Goal: Task Accomplishment & Management: Manage account settings

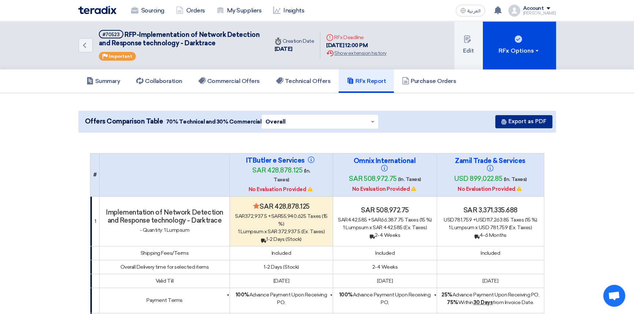
click at [525, 123] on button "Export as PDF" at bounding box center [523, 121] width 57 height 13
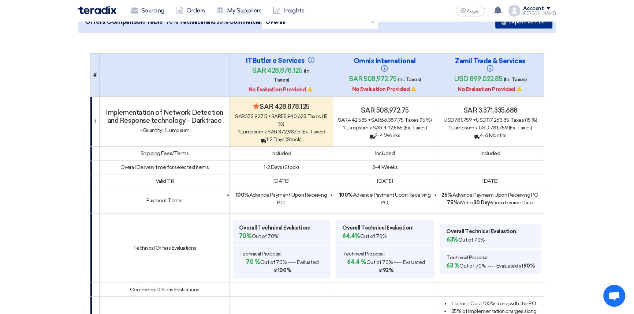
scroll to position [100, 0]
click at [535, 25] on button "Export as PDF" at bounding box center [523, 22] width 57 height 13
click at [515, 25] on button "Export as PDF" at bounding box center [523, 22] width 57 height 13
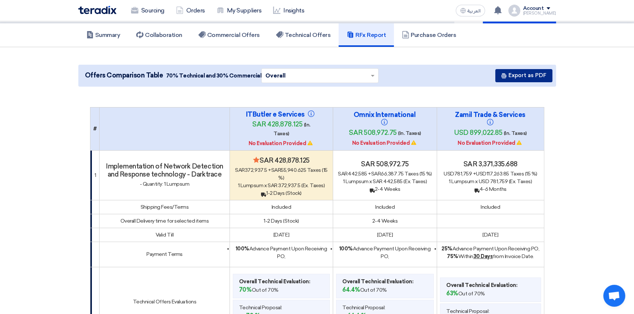
scroll to position [0, 0]
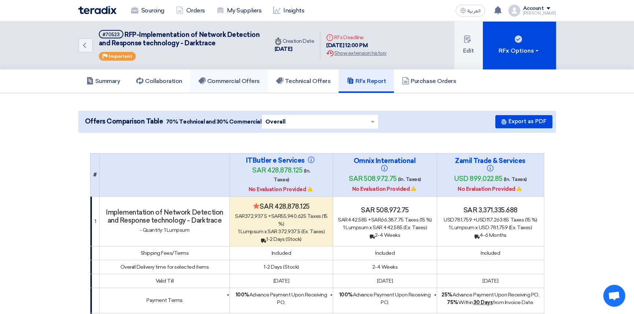
click at [241, 79] on h5 "Commercial Offers" at bounding box center [228, 81] width 61 height 7
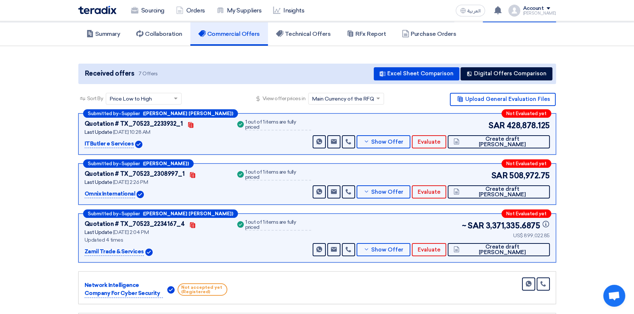
scroll to position [33, 0]
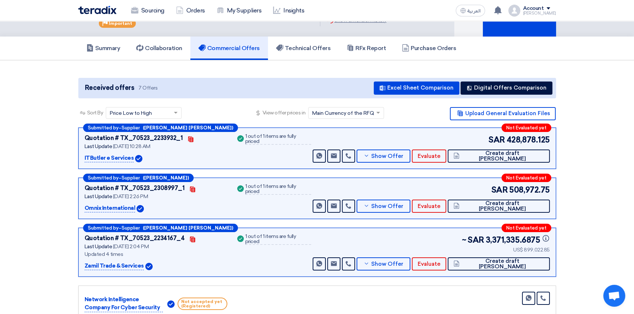
click at [596, 187] on section "Received offers 7 Offers Excel Sheet Comparison Digital Offers Comparison Sort …" at bounding box center [317, 249] width 634 height 379
click at [440, 157] on span "Evaluate" at bounding box center [428, 156] width 23 height 5
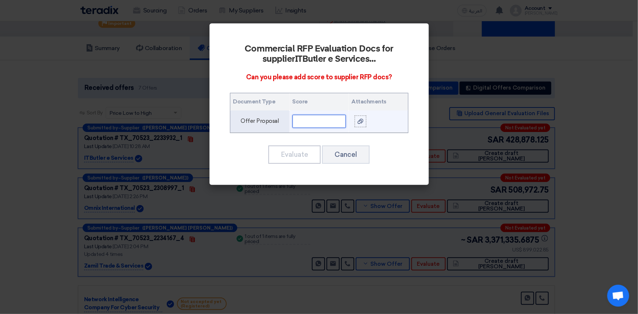
click at [308, 120] on input "text" at bounding box center [319, 121] width 53 height 13
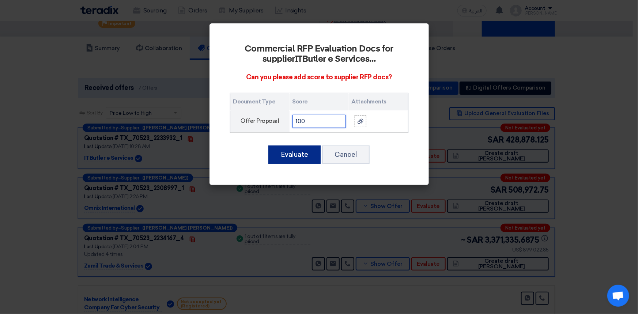
type input "100"
click at [295, 155] on button "Evaluate" at bounding box center [295, 155] width 52 height 18
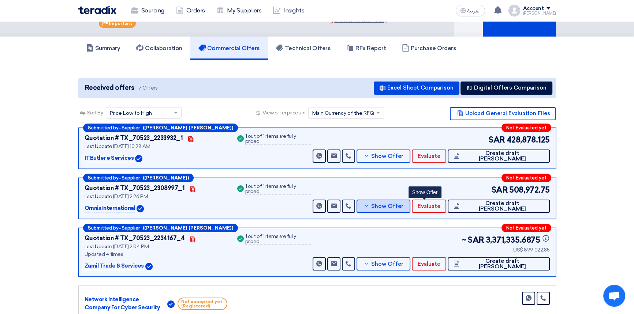
click at [411, 209] on button "Show Offer" at bounding box center [383, 206] width 54 height 13
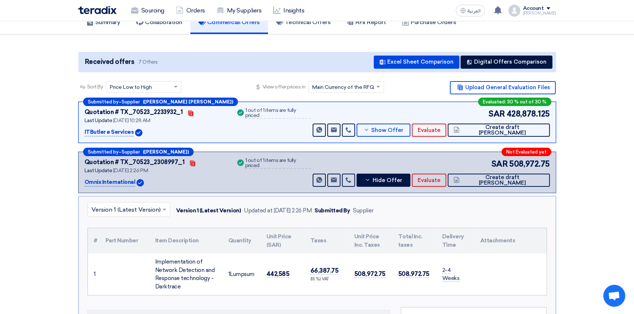
scroll to position [66, 0]
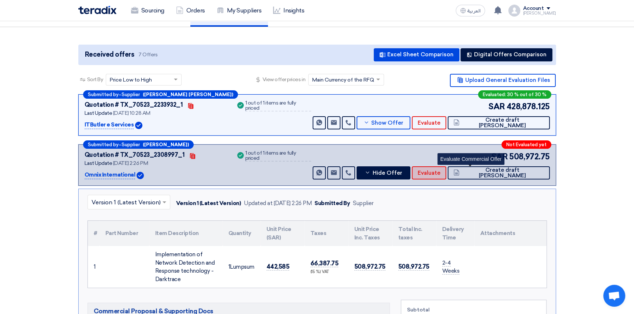
click at [440, 172] on span "Evaluate" at bounding box center [428, 173] width 23 height 5
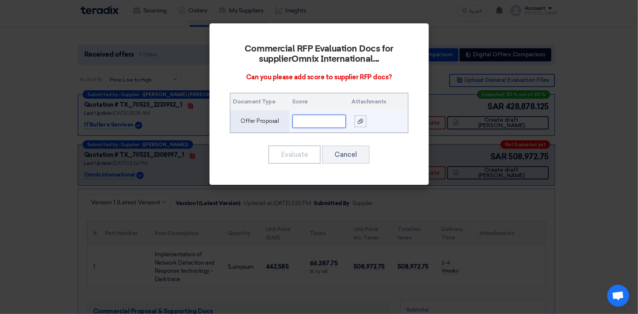
click at [306, 119] on input "text" at bounding box center [319, 121] width 53 height 13
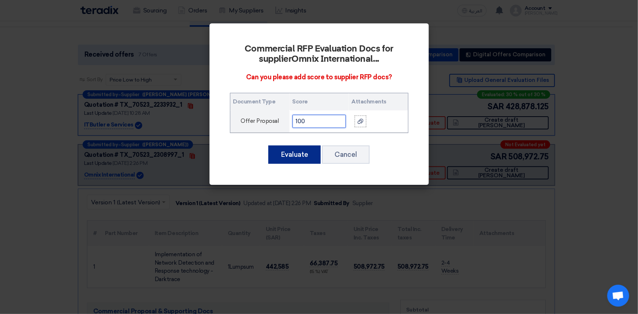
type input "100"
click at [287, 156] on button "Evaluate" at bounding box center [295, 155] width 52 height 18
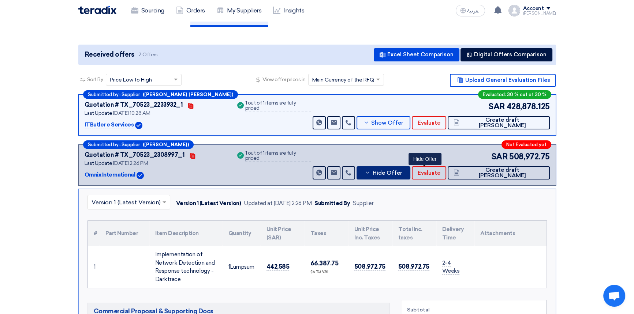
click at [411, 166] on button "Hide Offer" at bounding box center [383, 172] width 54 height 13
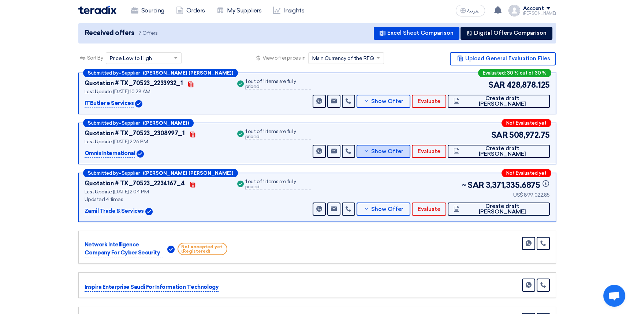
scroll to position [100, 0]
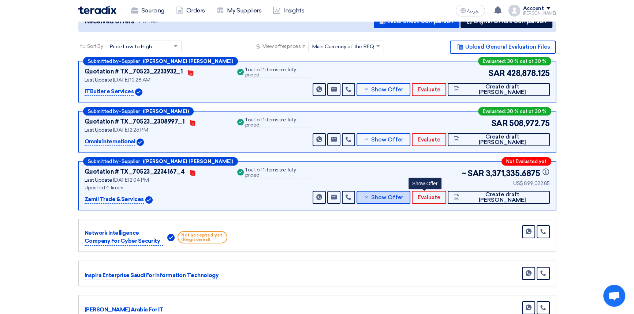
click at [403, 196] on span "Show Offer" at bounding box center [387, 197] width 32 height 5
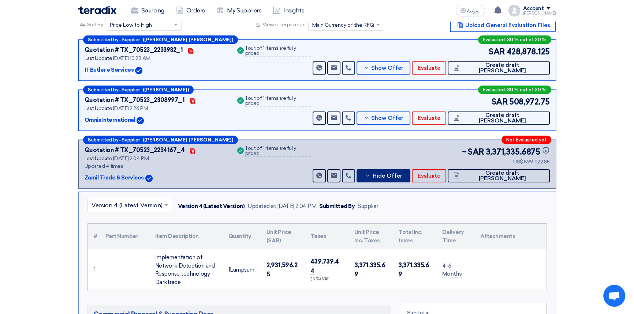
scroll to position [166, 0]
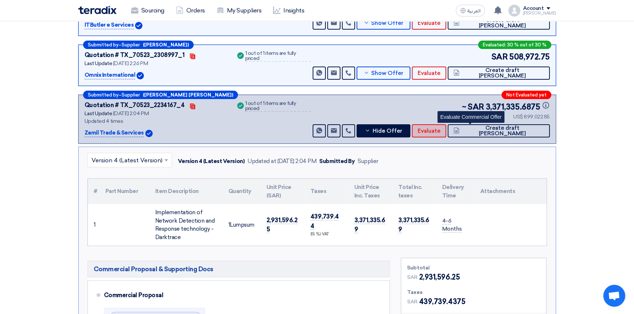
click at [440, 130] on span "Evaluate" at bounding box center [428, 130] width 23 height 5
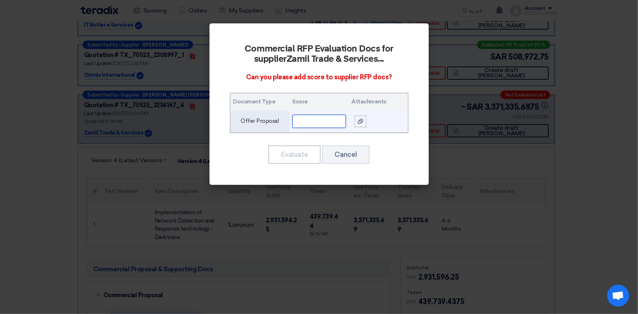
click at [311, 123] on input "text" at bounding box center [319, 121] width 53 height 13
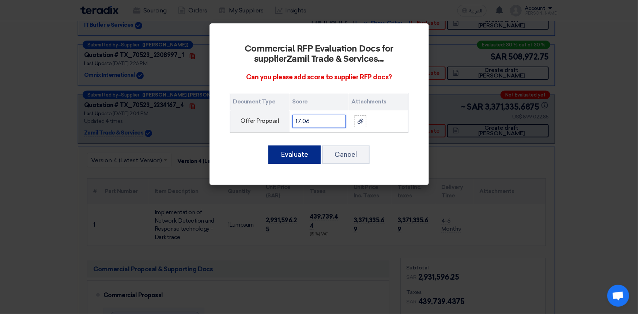
type input "17.06"
click at [289, 154] on button "Evaluate" at bounding box center [295, 155] width 52 height 18
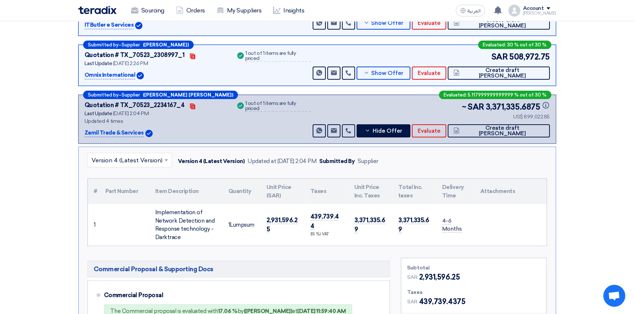
scroll to position [0, 0]
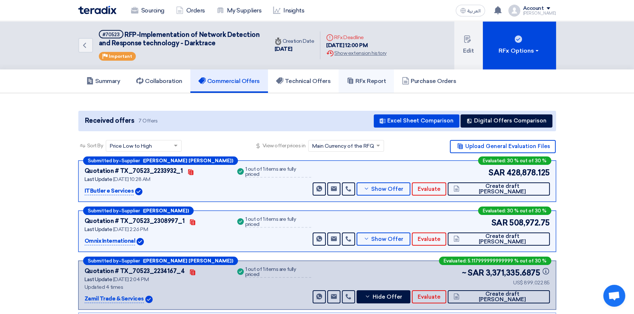
click at [365, 87] on link "RFx Report" at bounding box center [365, 81] width 55 height 23
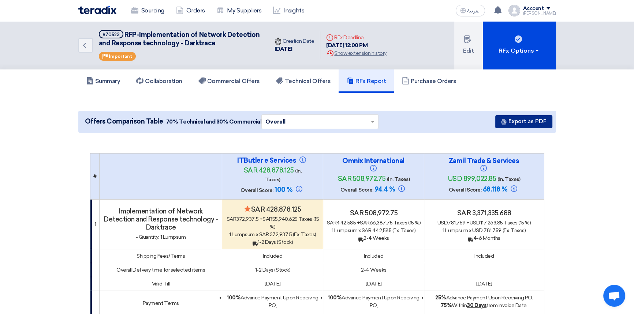
click at [519, 122] on button "Export as PDF" at bounding box center [523, 121] width 57 height 13
click at [97, 8] on img at bounding box center [97, 10] width 38 height 8
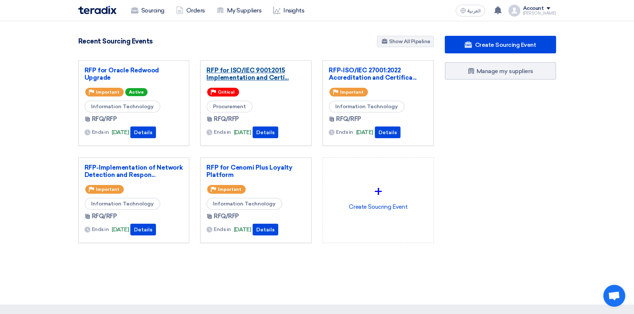
click at [232, 68] on link "RFP for ISO/IEC 9001:2015 Implementation and Certi..." at bounding box center [255, 74] width 99 height 15
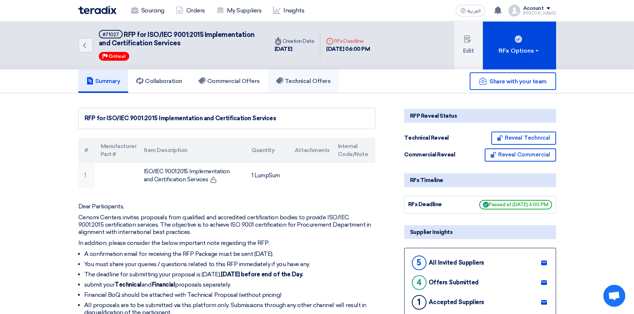
click at [301, 80] on h5 "Technical Offers" at bounding box center [303, 81] width 55 height 7
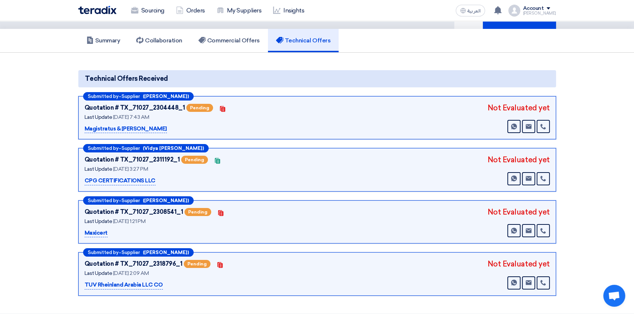
scroll to position [33, 0]
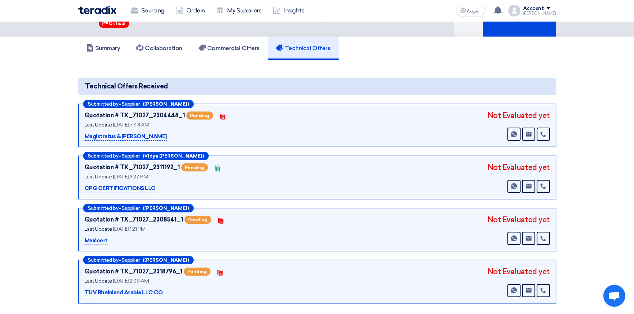
click at [371, 135] on div "Quotation # TX_71027_2304448_1 Pending Contacts Last Update [DATE] 7:43 AM" at bounding box center [317, 125] width 465 height 31
click at [99, 49] on h5 "Summary" at bounding box center [103, 48] width 34 height 7
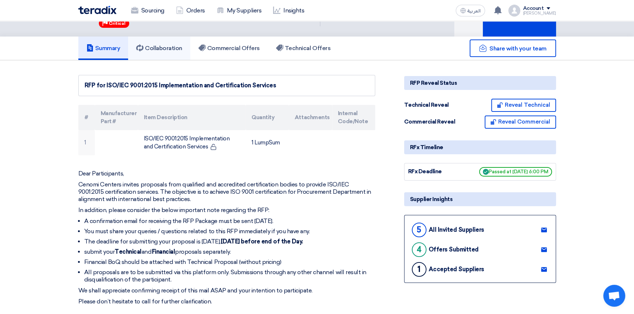
click at [157, 52] on link "Collaboration" at bounding box center [159, 48] width 62 height 23
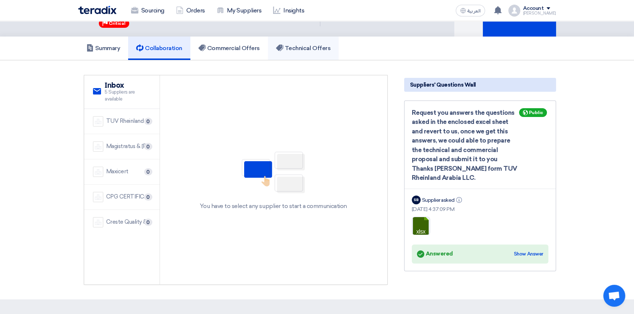
click at [314, 45] on h5 "Technical Offers" at bounding box center [303, 48] width 55 height 7
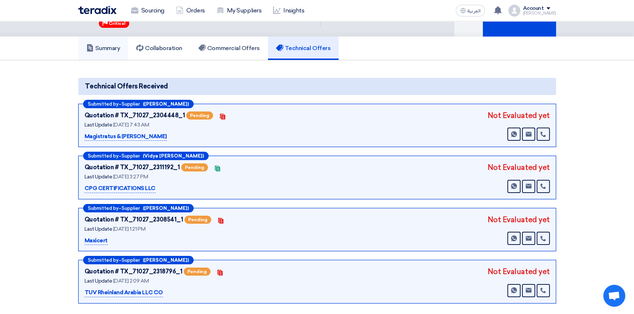
click at [108, 48] on h5 "Summary" at bounding box center [103, 48] width 34 height 7
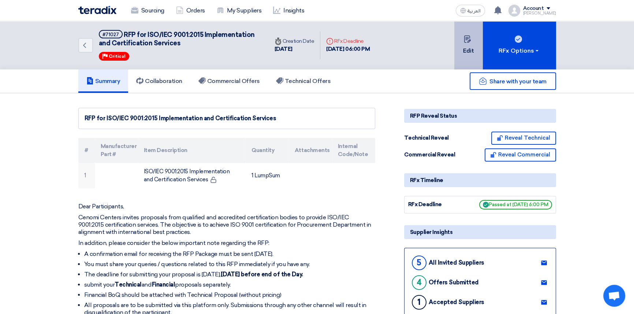
click at [476, 45] on button "Edit" at bounding box center [468, 45] width 29 height 48
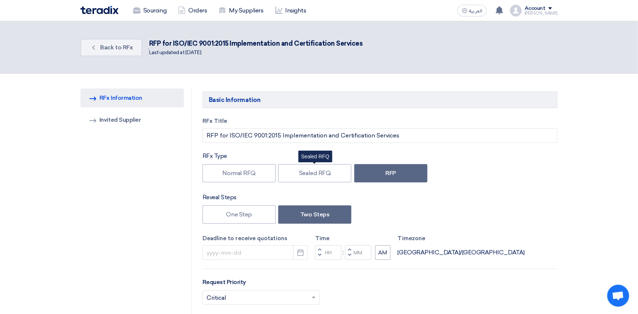
type input "[DATE]"
type input "06"
type input "00"
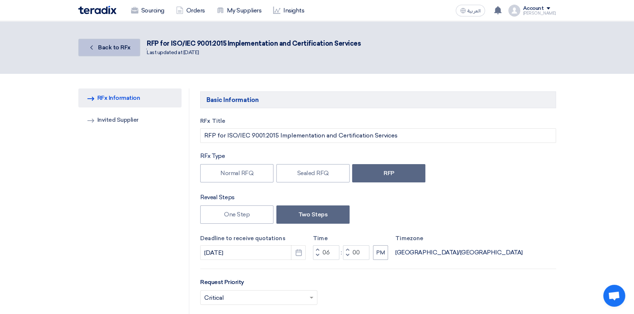
click at [96, 44] on link "Back Back to RFx" at bounding box center [109, 48] width 62 height 18
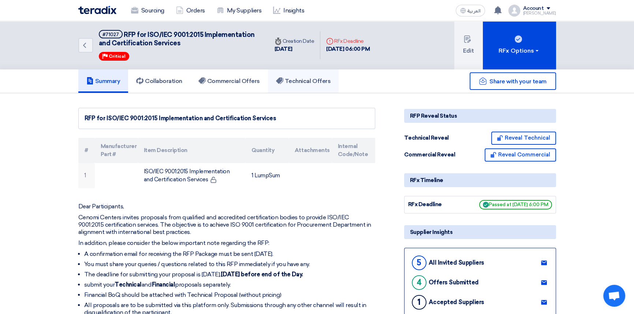
click at [300, 86] on link "Technical Offers" at bounding box center [303, 81] width 71 height 23
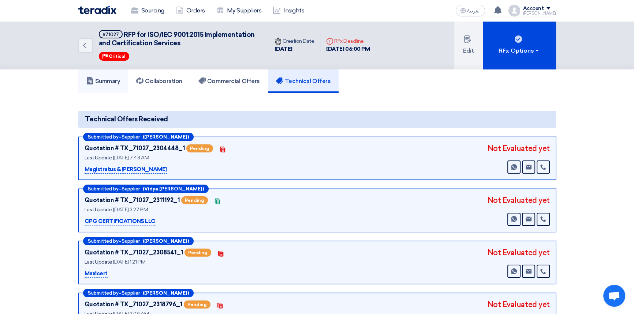
click at [103, 82] on h5 "Summary" at bounding box center [103, 81] width 34 height 7
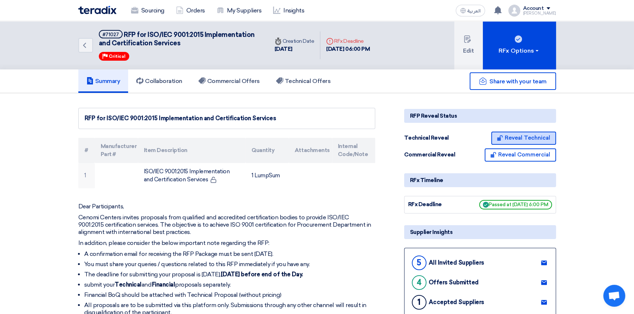
click at [533, 135] on button "Reveal Technical" at bounding box center [523, 138] width 65 height 13
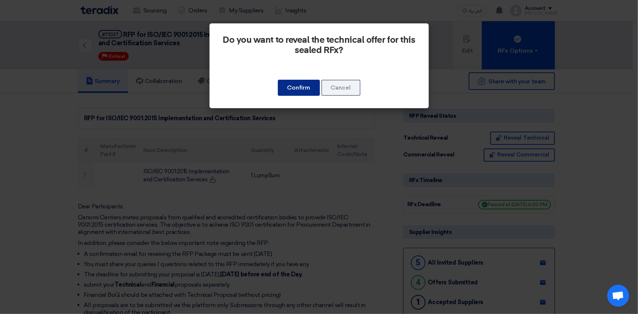
click at [300, 91] on button "Confirm" at bounding box center [299, 88] width 42 height 16
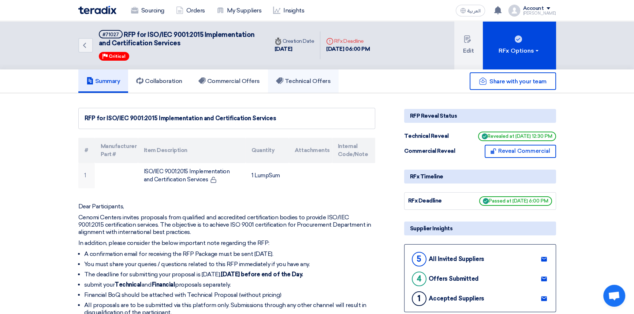
click at [299, 83] on h5 "Technical Offers" at bounding box center [303, 81] width 55 height 7
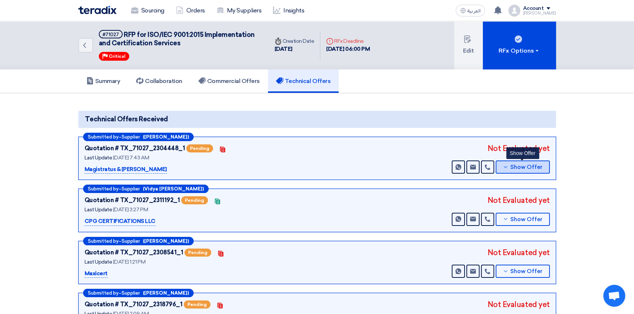
click at [544, 168] on button "Show Offer" at bounding box center [522, 167] width 54 height 13
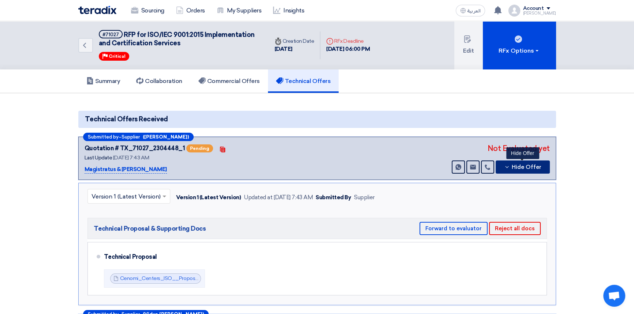
click at [544, 168] on button "Hide Offer" at bounding box center [522, 167] width 54 height 13
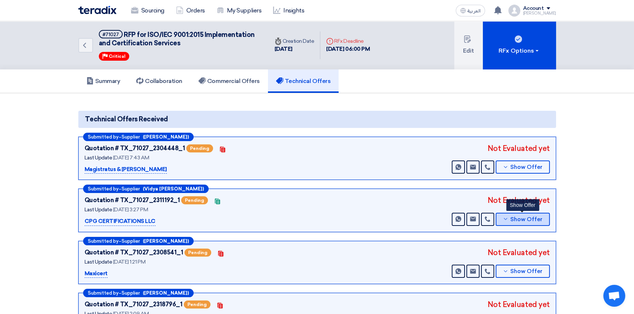
click at [527, 220] on span "Show Offer" at bounding box center [526, 219] width 32 height 5
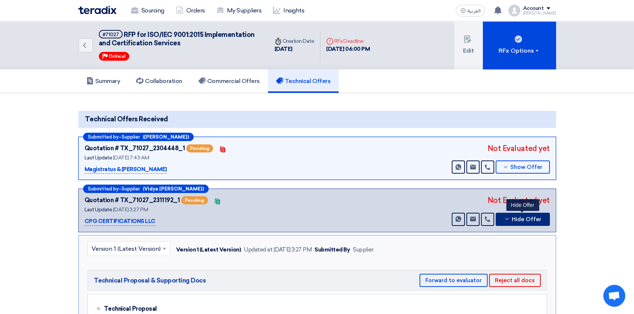
click at [527, 220] on span "Hide Offer" at bounding box center [527, 219] width 30 height 5
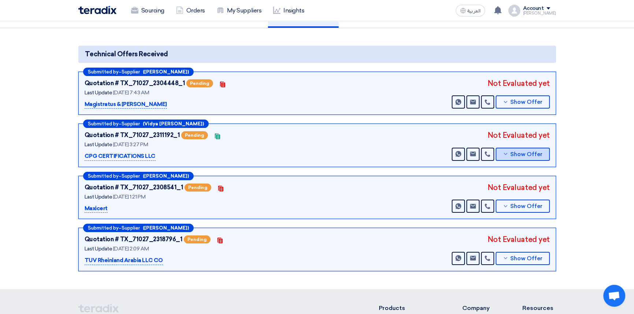
scroll to position [66, 0]
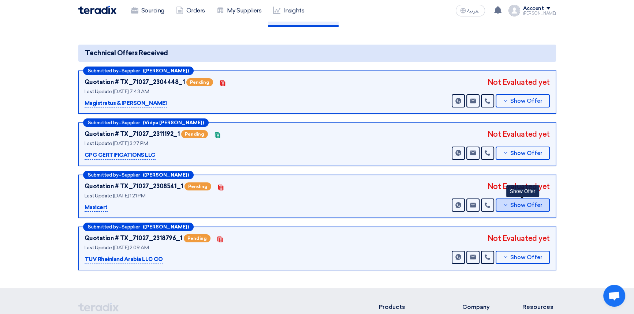
click at [528, 204] on span "Show Offer" at bounding box center [526, 205] width 32 height 5
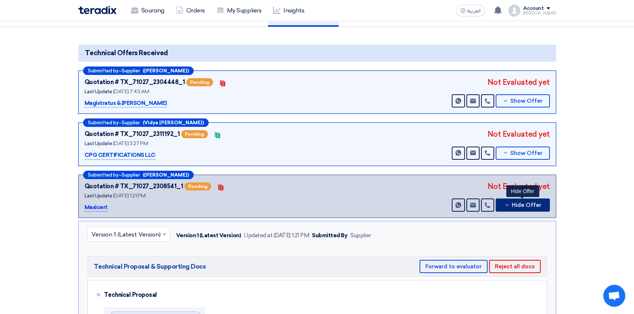
click at [528, 204] on span "Hide Offer" at bounding box center [527, 205] width 30 height 5
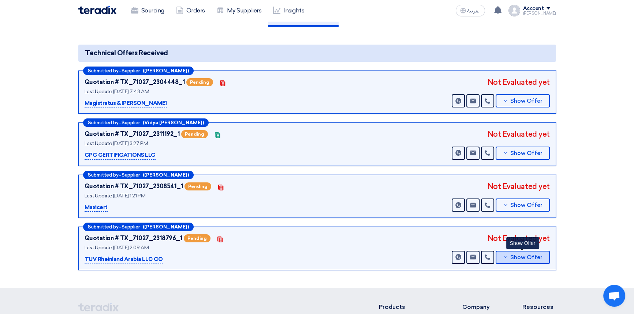
click at [524, 258] on span "Show Offer" at bounding box center [526, 257] width 32 height 5
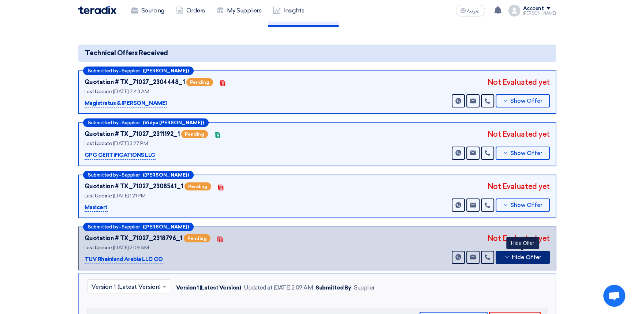
click at [523, 260] on button "Hide Offer" at bounding box center [522, 257] width 54 height 13
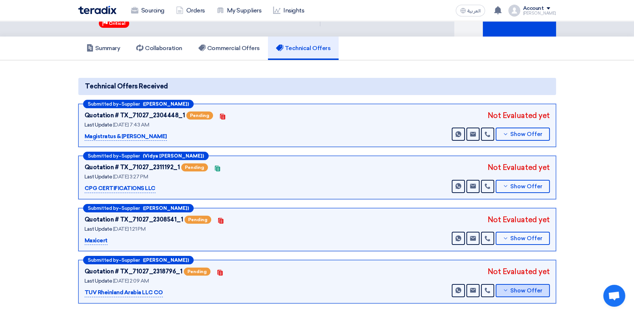
scroll to position [0, 0]
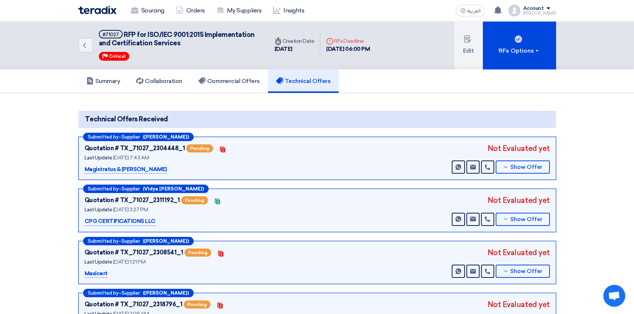
click at [206, 106] on section "Technical Offers Received Submitted by – Supplier ([PERSON_NAME]) Quotation # T…" at bounding box center [317, 223] width 634 height 261
click at [336, 100] on section "Technical Offers Received Submitted by – Supplier ([PERSON_NAME]) Quotation # T…" at bounding box center [317, 223] width 634 height 261
click at [266, 102] on section "Technical Offers Received Submitted by – Supplier ([PERSON_NAME]) Quotation # T…" at bounding box center [317, 223] width 634 height 261
click at [340, 99] on section "Technical Offers Received Submitted by – Supplier ([PERSON_NAME]) Quotation # T…" at bounding box center [317, 223] width 634 height 261
click at [533, 170] on button "Show Offer" at bounding box center [522, 167] width 54 height 13
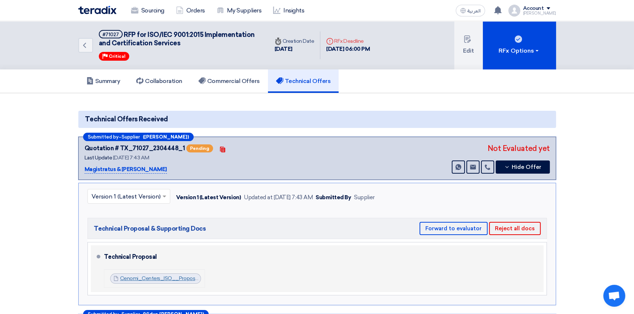
click at [177, 278] on link "Cenomi_Centers_ISO__Proposal__1755060173605.pdf" at bounding box center [185, 279] width 131 height 6
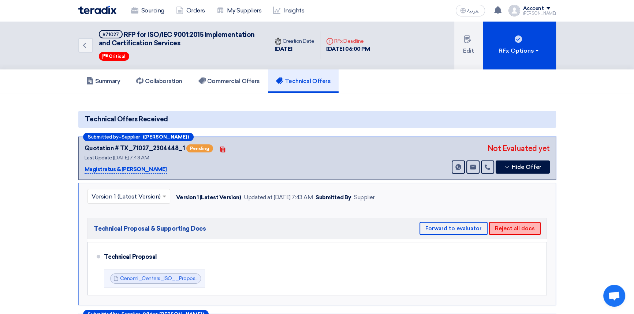
click at [520, 230] on button "Reject all docs" at bounding box center [515, 228] width 52 height 13
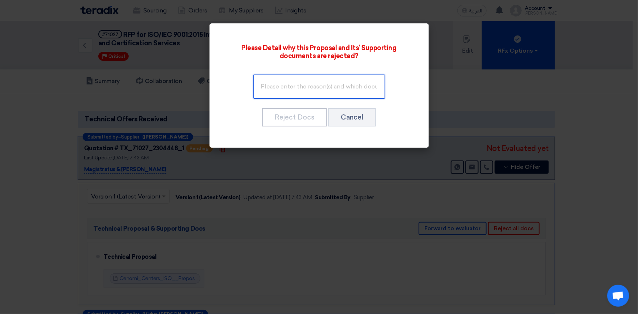
drag, startPoint x: 300, startPoint y: 83, endPoint x: 315, endPoint y: 87, distance: 15.5
click at [300, 83] on input "text" at bounding box center [320, 87] width 132 height 24
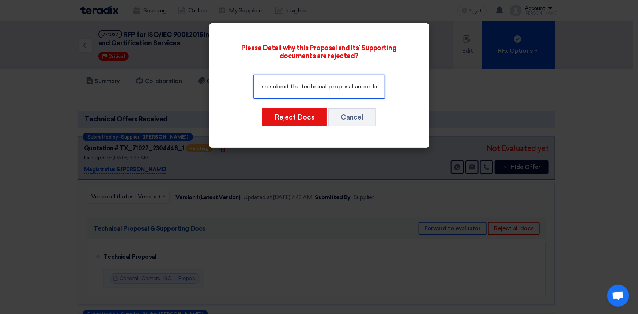
scroll to position [0, 240]
type input "Commercial information / details to be removed from the technical proposal. Ple…"
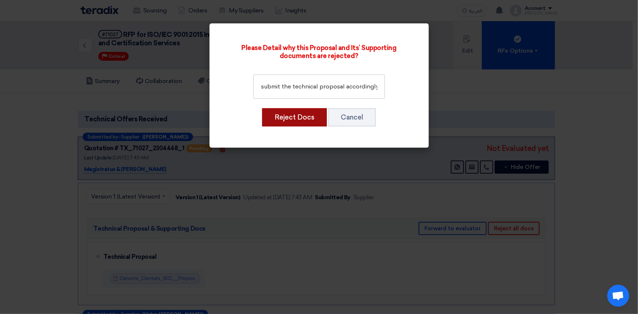
click at [302, 115] on button "Reject Docs" at bounding box center [294, 117] width 65 height 18
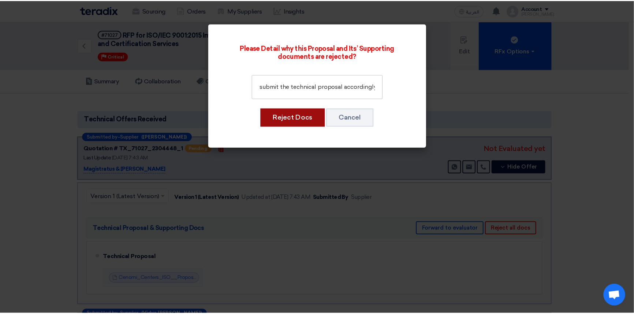
scroll to position [0, 0]
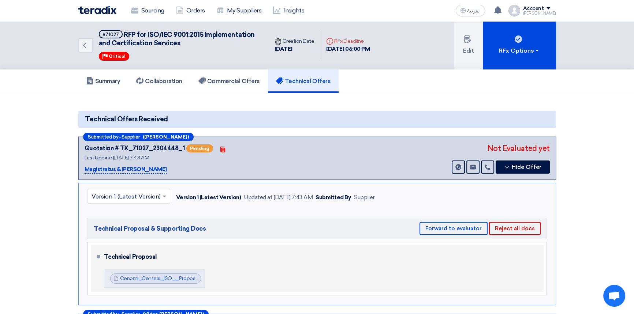
click at [377, 274] on div "Technical Proposal Cenomi_Centers_ISO__Proposal__1755060173605.pdf Cenomi_Cente…" at bounding box center [322, 268] width 437 height 41
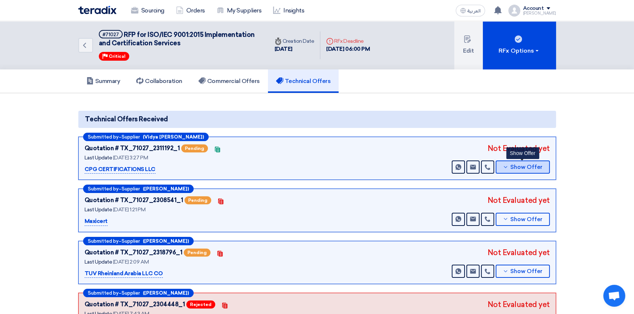
click at [538, 166] on span "Show Offer" at bounding box center [526, 167] width 32 height 5
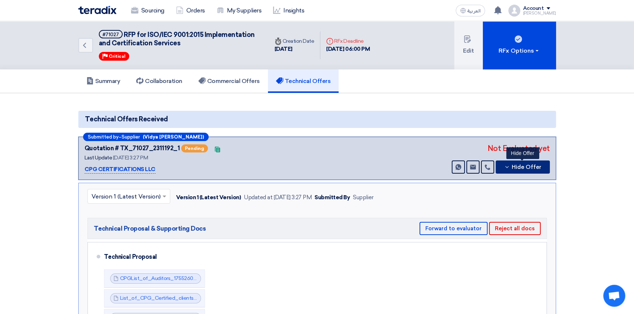
click at [537, 166] on span "Hide Offer" at bounding box center [527, 167] width 30 height 5
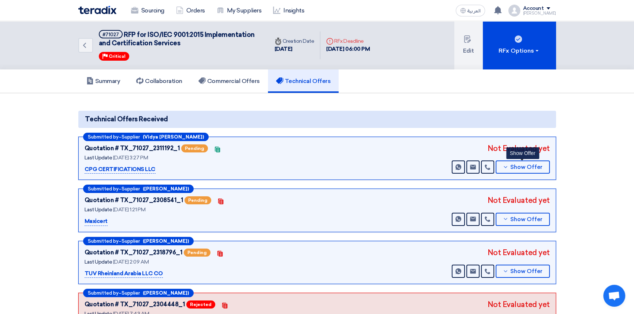
click at [346, 11] on div "Sourcing Orders My Suppliers Insights" at bounding box center [221, 11] width 286 height 16
drag, startPoint x: 337, startPoint y: 16, endPoint x: 338, endPoint y: 4, distance: 12.1
click at [338, 16] on div "Sourcing Orders My Suppliers Insights" at bounding box center [221, 11] width 286 height 16
drag, startPoint x: 523, startPoint y: 169, endPoint x: 509, endPoint y: 186, distance: 22.1
click at [523, 169] on span "Show Offer" at bounding box center [526, 167] width 32 height 5
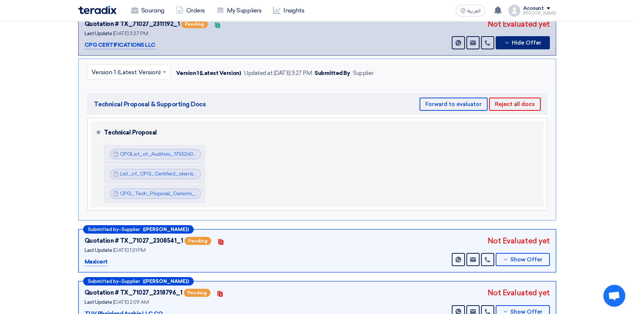
scroll to position [133, 0]
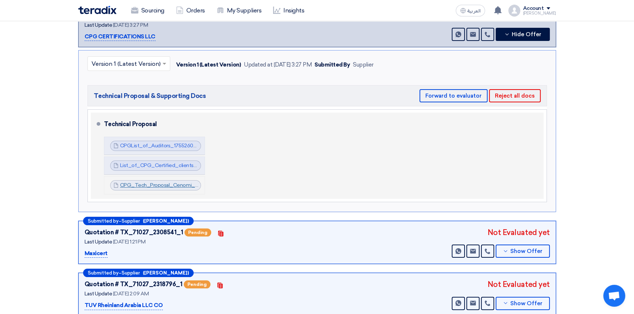
click at [172, 186] on link "CPG_Tech_Proposal_Cenomi_QMS__RFP___Rev__1755260786326.pdf" at bounding box center [207, 185] width 175 height 6
click at [169, 164] on link "List_of_CPG_Certified_clients__QMS_1755260785223.pdf" at bounding box center [191, 165] width 142 height 6
click at [168, 145] on link "CPGList_of_Auditors_1755260785161.pdf" at bounding box center [169, 146] width 98 height 6
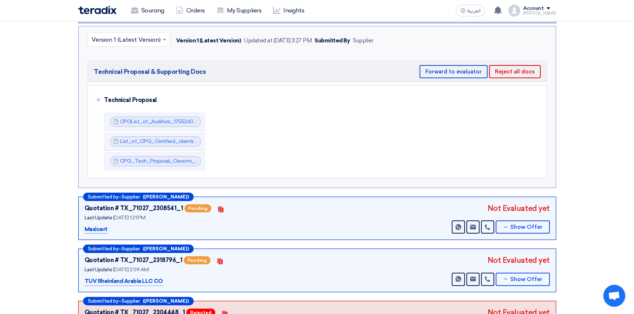
scroll to position [233, 0]
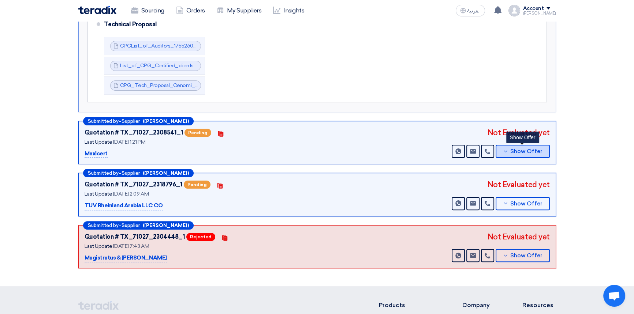
click at [517, 153] on button "Show Offer" at bounding box center [522, 151] width 54 height 13
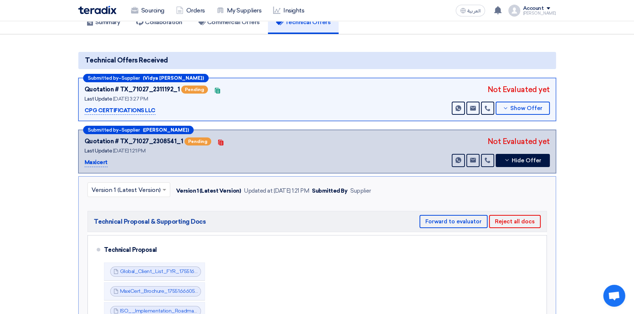
scroll to position [100, 0]
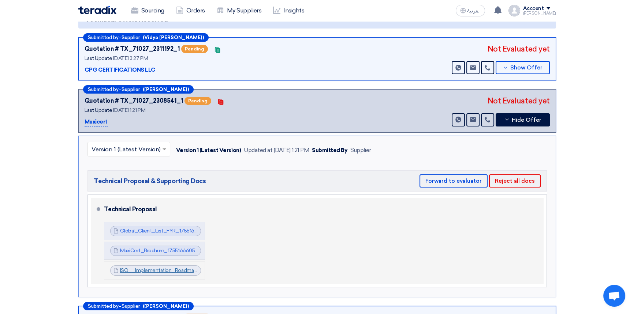
click at [150, 271] on link "ISO__Implementation_Roadmap_OBS_1755166664380.pdf" at bounding box center [190, 270] width 140 height 6
click at [151, 249] on link "MaxiCert_Brochure_1755166605324.pdf" at bounding box center [166, 251] width 93 height 6
click at [152, 231] on link "Global_Client_List_FYR_1755166599023.pdf" at bounding box center [172, 231] width 104 height 6
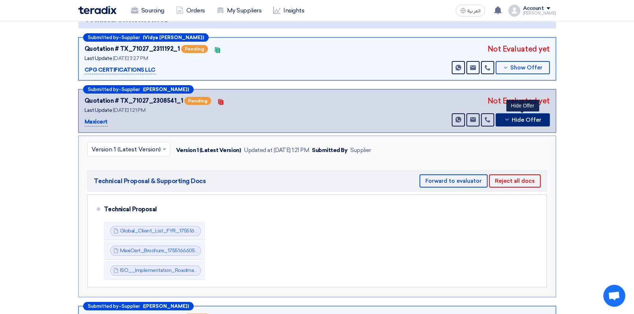
click at [525, 119] on span "Hide Offer" at bounding box center [527, 119] width 30 height 5
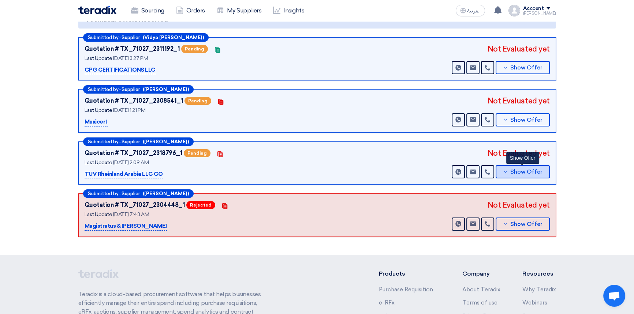
click at [516, 173] on span "Show Offer" at bounding box center [526, 171] width 32 height 5
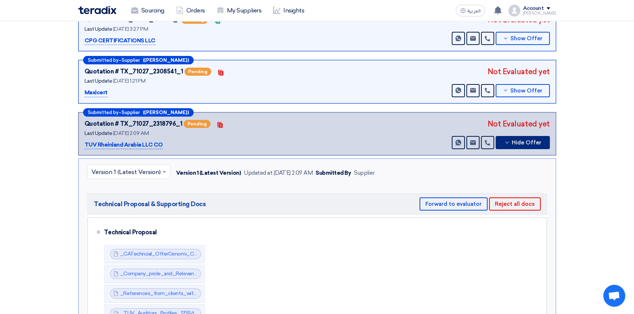
scroll to position [166, 0]
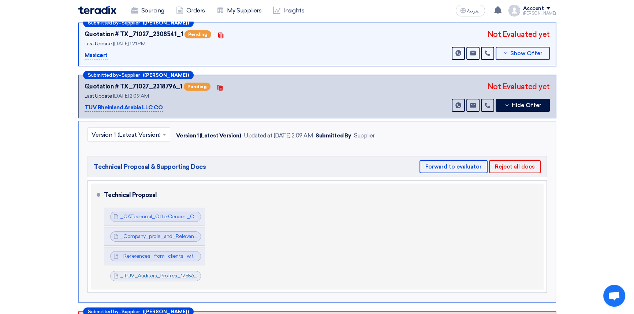
click at [155, 273] on link "_TUV_Auditors_Profiles_1755644943225.pdf" at bounding box center [174, 276] width 108 height 6
click at [155, 256] on link "_References_from_clients_with_similar_engagements_1755644925439.pdf" at bounding box center [210, 256] width 180 height 6
click at [153, 237] on link "_Company_prole_and_Relevant_Accreditations_1755644868628.pdf" at bounding box center [202, 236] width 164 height 6
click at [153, 217] on link "_CATechncial_OfferCenomi_Centers_ISO_Single_SiteRev_1755644830569.pdf" at bounding box center [215, 217] width 190 height 6
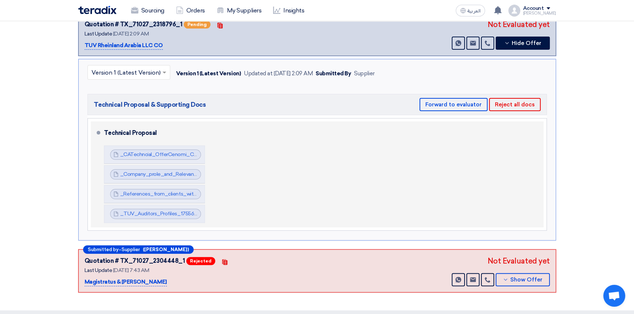
scroll to position [233, 0]
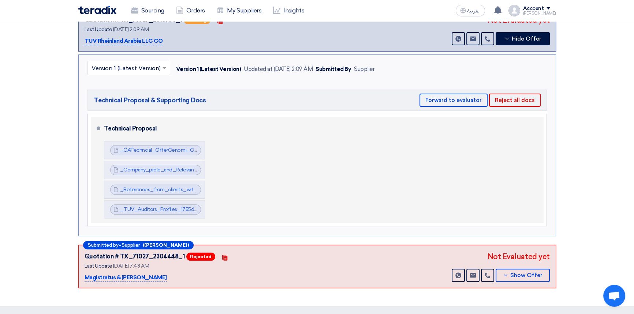
click at [268, 166] on div "Technical Proposal _CATechncial_OfferCenomi_Centers_ISO_Single_SiteRev_17556448…" at bounding box center [322, 170] width 437 height 100
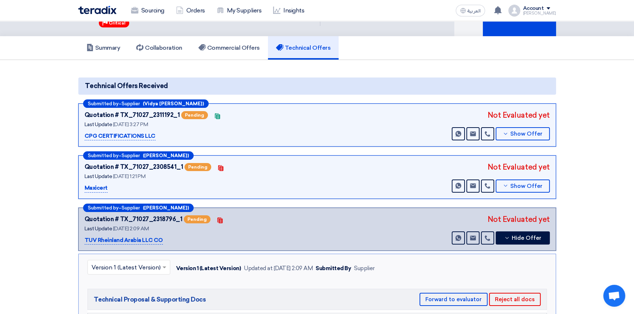
scroll to position [33, 0]
click at [507, 133] on icon at bounding box center [505, 134] width 6 height 6
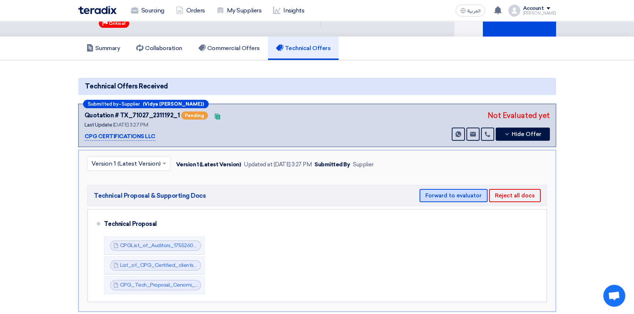
click at [439, 198] on button "Forward to evaluator" at bounding box center [453, 195] width 68 height 13
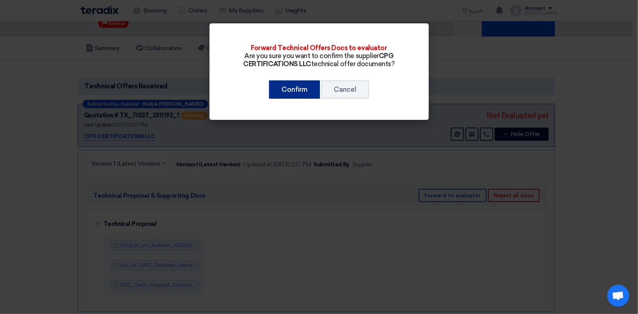
click at [289, 94] on button "Confirm" at bounding box center [294, 89] width 51 height 18
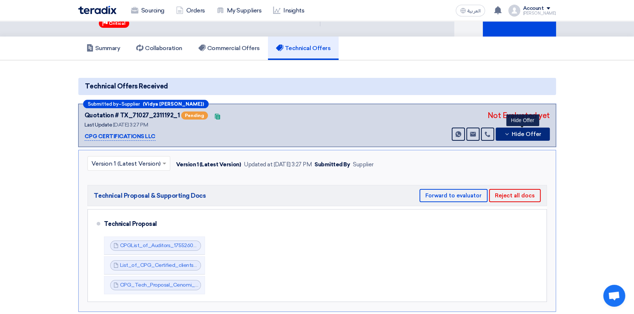
click at [518, 132] on span "Hide Offer" at bounding box center [527, 134] width 30 height 5
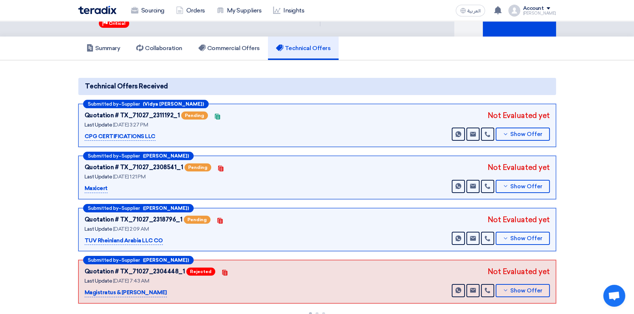
click at [527, 192] on div "Submitted by – Supplier ([PERSON_NAME]) Quotation # TX_71027_2308541_1 Pending …" at bounding box center [316, 178] width 477 height 44
click at [526, 187] on span "Show Offer" at bounding box center [526, 186] width 32 height 5
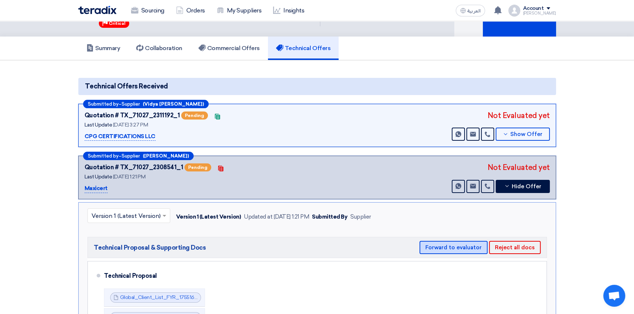
click at [456, 245] on button "Forward to evaluator" at bounding box center [453, 247] width 68 height 13
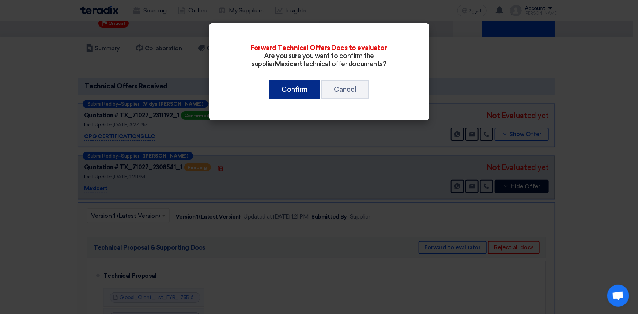
click at [297, 82] on button "Confirm" at bounding box center [294, 89] width 51 height 18
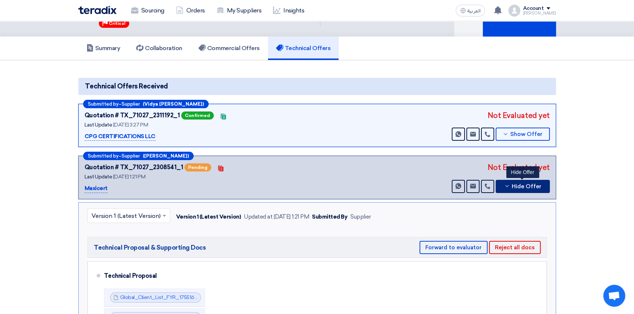
click at [521, 189] on button "Hide Offer" at bounding box center [522, 186] width 54 height 13
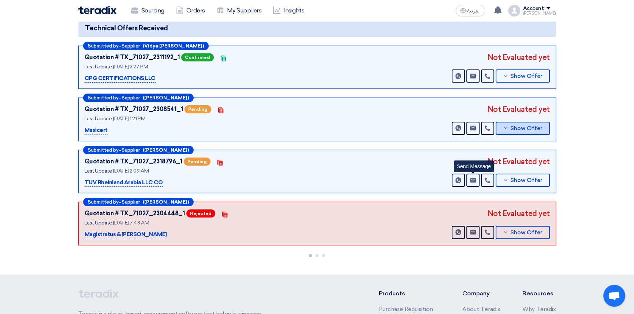
scroll to position [66, 0]
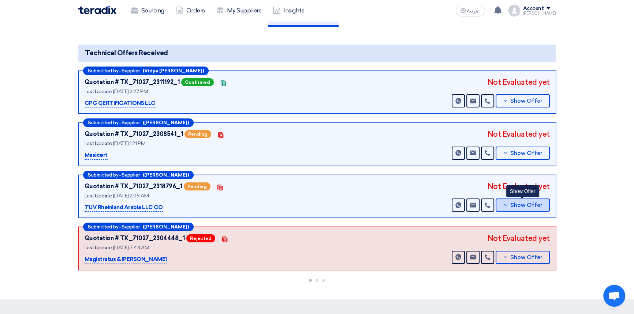
click at [527, 203] on span "Show Offer" at bounding box center [526, 205] width 32 height 5
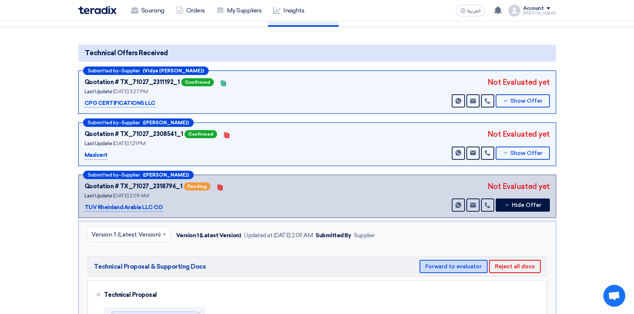
click at [451, 265] on button "Forward to evaluator" at bounding box center [453, 266] width 68 height 13
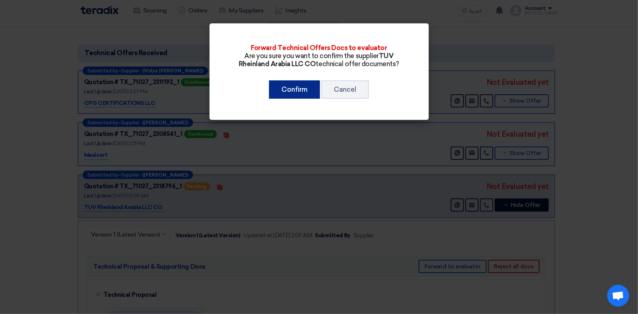
click at [297, 91] on button "Confirm" at bounding box center [294, 89] width 51 height 18
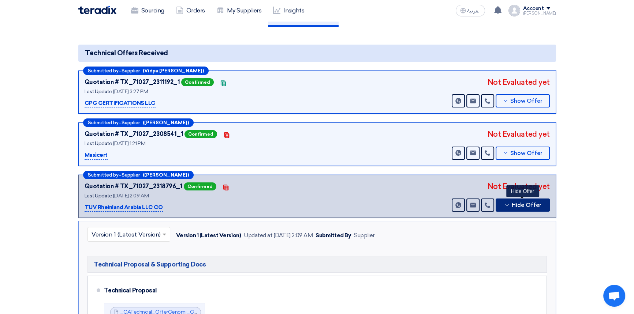
click at [522, 205] on span "Hide Offer" at bounding box center [527, 205] width 30 height 5
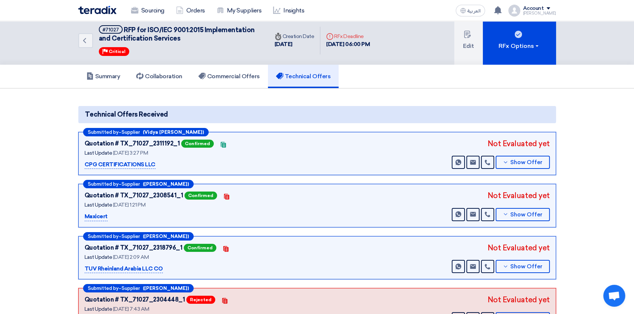
scroll to position [0, 0]
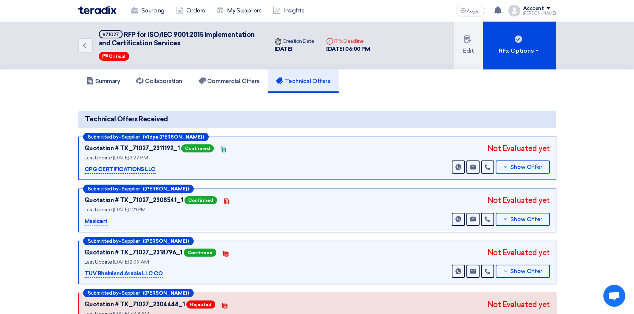
drag, startPoint x: 365, startPoint y: 98, endPoint x: 375, endPoint y: 111, distance: 17.2
click at [365, 98] on section "Technical Offers Received Submitted by – Supplier (Vidya [PERSON_NAME]) Quotati…" at bounding box center [317, 223] width 634 height 261
click at [104, 11] on img at bounding box center [97, 10] width 38 height 8
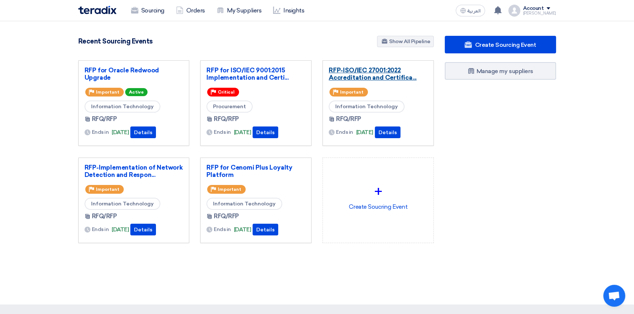
click at [381, 70] on link "RFP-ISO/IEC 27001:2022 Accreditation and Certifica..." at bounding box center [378, 74] width 99 height 15
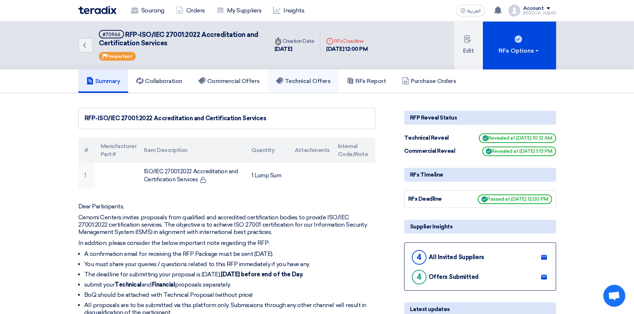
click at [301, 80] on h5 "Technical Offers" at bounding box center [303, 81] width 55 height 7
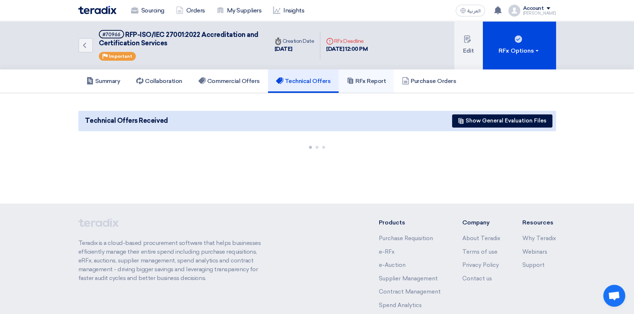
click at [361, 80] on h5 "RFx Report" at bounding box center [366, 81] width 39 height 7
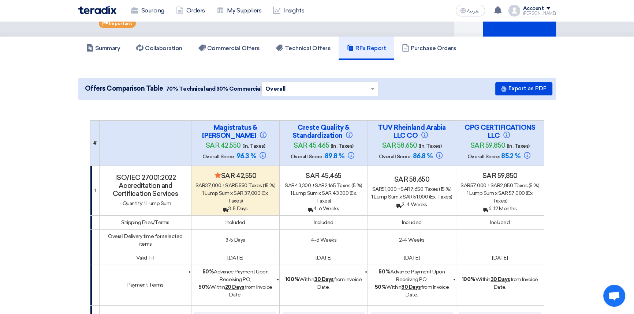
scroll to position [66, 0]
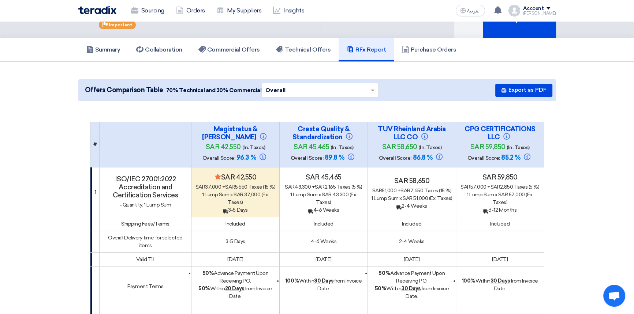
scroll to position [0, 0]
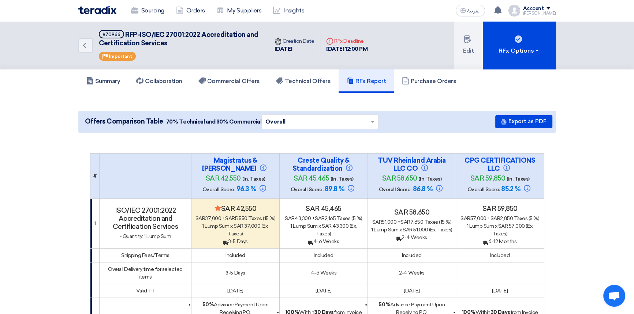
click at [97, 7] on img at bounding box center [97, 10] width 38 height 8
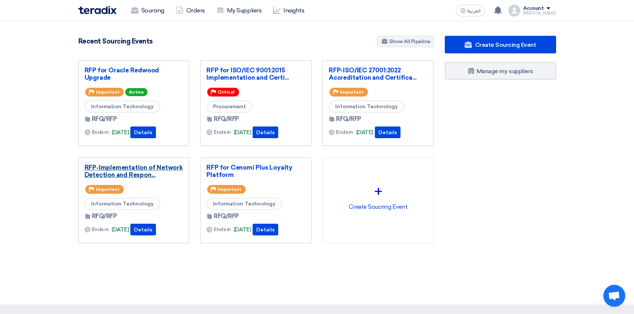
click at [122, 168] on link "RFP-Implementation of Network Detection and Respon..." at bounding box center [134, 171] width 99 height 15
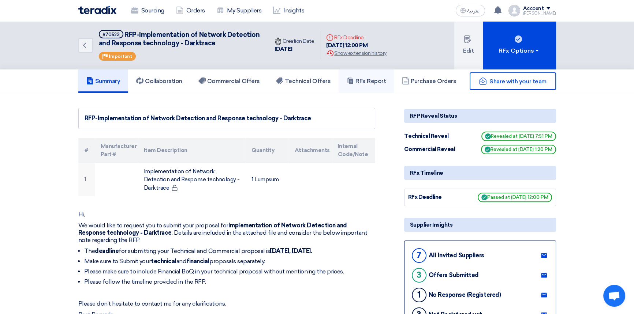
click at [377, 82] on h5 "RFx Report" at bounding box center [366, 81] width 39 height 7
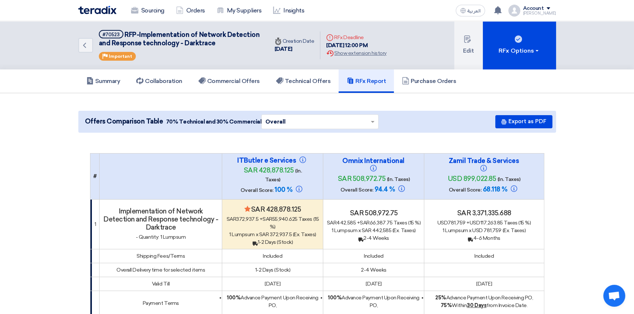
drag, startPoint x: 583, startPoint y: 151, endPoint x: 566, endPoint y: 143, distance: 18.7
click at [490, 78] on div "Summary Collaboration Commercial Offers Technical Offers RFx Report Purchase Or…" at bounding box center [316, 81] width 477 height 23
click at [154, 84] on h5 "Collaboration" at bounding box center [159, 81] width 46 height 7
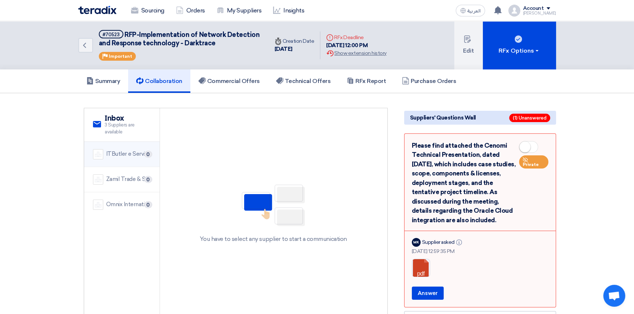
click at [121, 157] on div "ITButler e Services" at bounding box center [128, 154] width 45 height 8
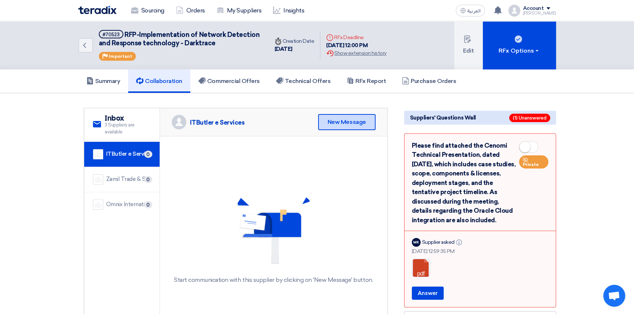
click at [356, 125] on div "New Message" at bounding box center [346, 122] width 57 height 16
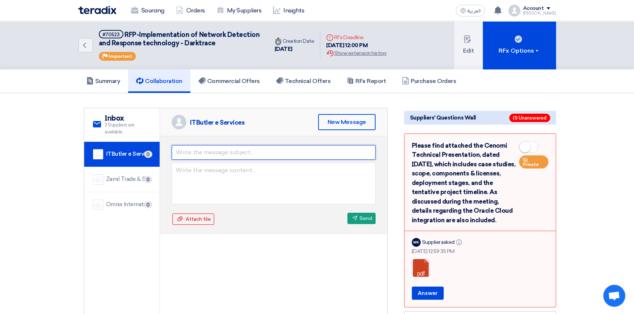
click at [193, 151] on input "text" at bounding box center [274, 152] width 204 height 15
click at [198, 154] on input "text" at bounding box center [274, 152] width 204 height 15
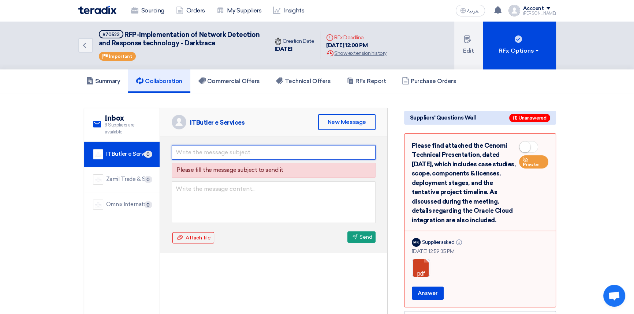
click at [195, 147] on input "text" at bounding box center [274, 152] width 204 height 15
click at [193, 150] on input "text" at bounding box center [274, 152] width 204 height 15
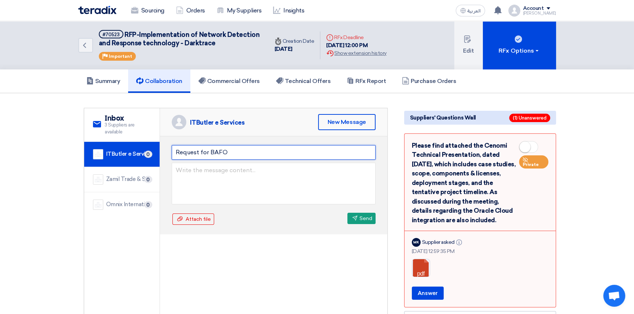
type input "Request for BAFO"
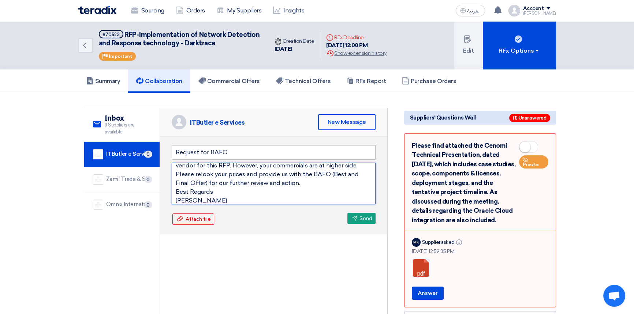
scroll to position [3, 0]
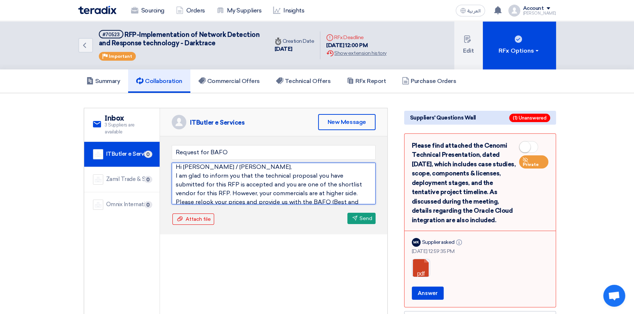
click at [260, 170] on textarea "Hi [PERSON_NAME] / [PERSON_NAME], I am glad to inform you that the technical pr…" at bounding box center [274, 184] width 204 height 42
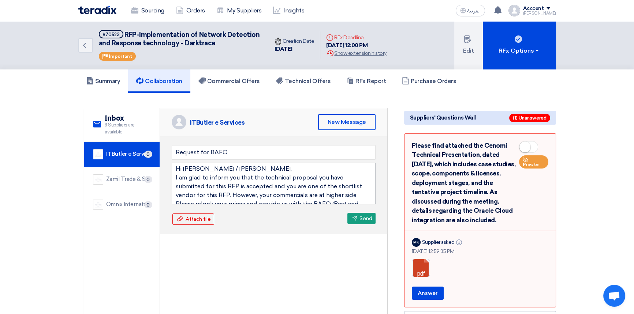
scroll to position [0, 0]
click at [216, 180] on textarea "Hi [PERSON_NAME] / [PERSON_NAME], I am glad to inform you that the technical pr…" at bounding box center [274, 184] width 204 height 42
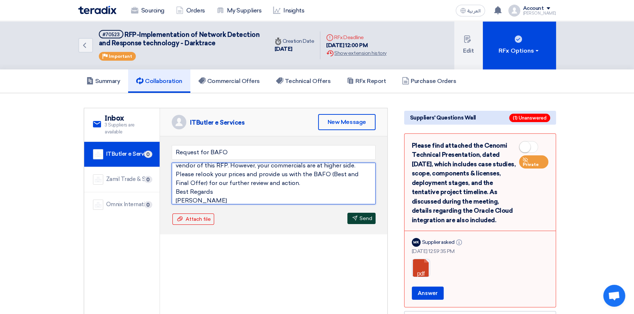
scroll to position [3, 0]
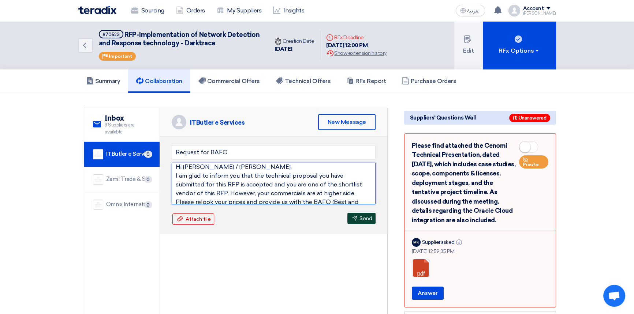
type textarea "Hi [PERSON_NAME] / [PERSON_NAME], I am glad to inform you that the technical pr…"
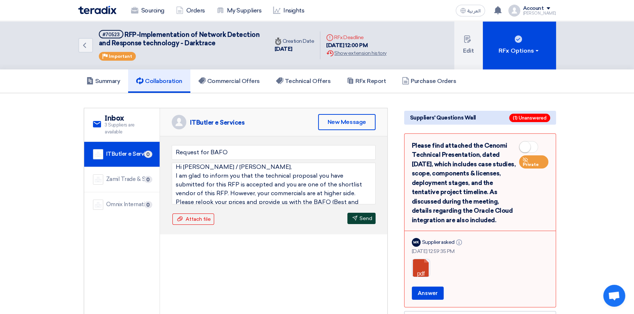
click at [355, 218] on icon "Send" at bounding box center [354, 218] width 5 height 5
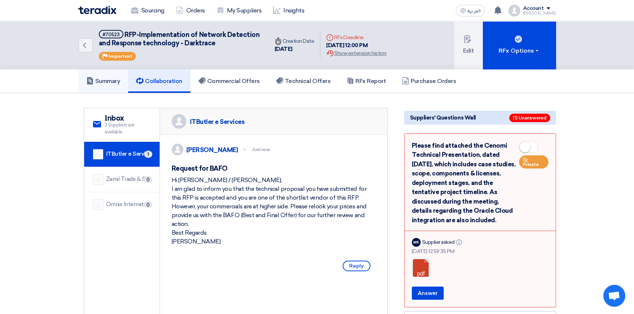
click at [115, 83] on h5 "Summary" at bounding box center [103, 81] width 34 height 7
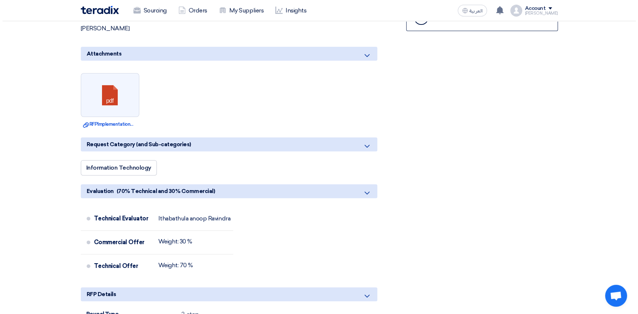
scroll to position [399, 0]
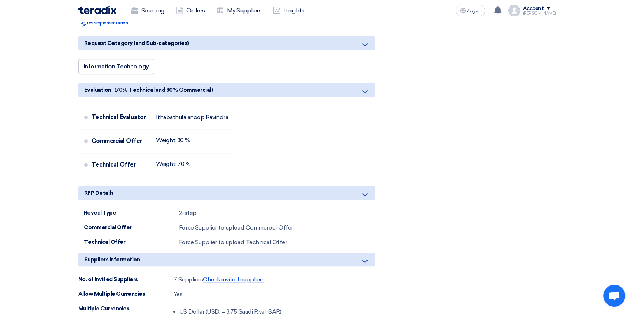
click at [248, 280] on span "Check invited suppliers" at bounding box center [233, 279] width 61 height 7
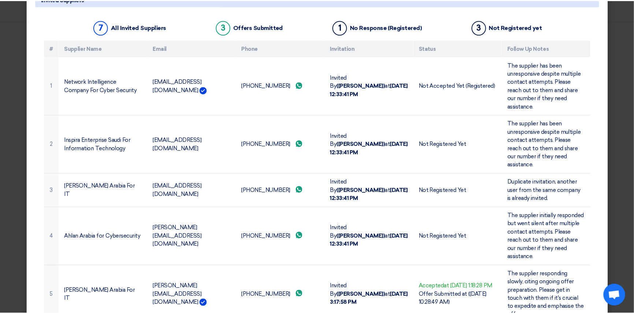
scroll to position [0, 0]
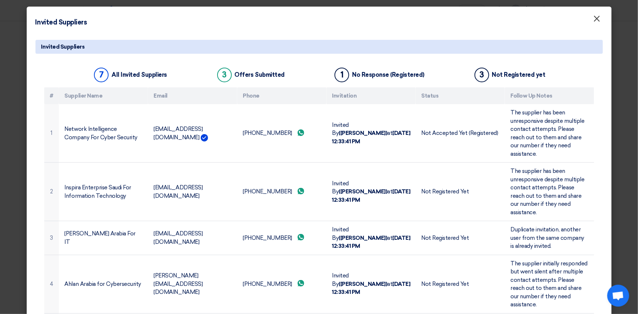
click at [594, 16] on span "×" at bounding box center [597, 20] width 7 height 15
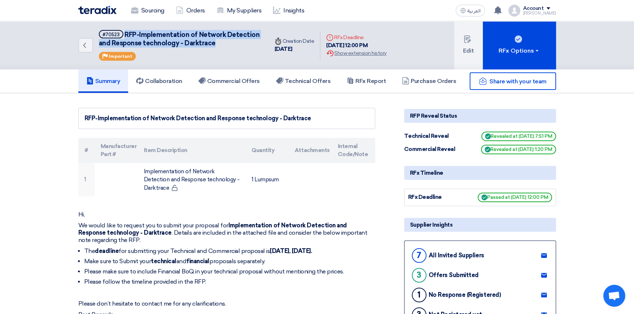
drag, startPoint x: 124, startPoint y: 33, endPoint x: 234, endPoint y: 44, distance: 111.0
click at [234, 44] on h5 "#70523 RFP-Implementation of Network Detection and Response technology - Darktr…" at bounding box center [179, 39] width 161 height 18
copy span "RFP-Implementation of Network Detection and Response technology - Darktrace"
drag, startPoint x: 373, startPoint y: 85, endPoint x: 373, endPoint y: 89, distance: 4.0
click at [373, 85] on link "RFx Report" at bounding box center [365, 81] width 55 height 23
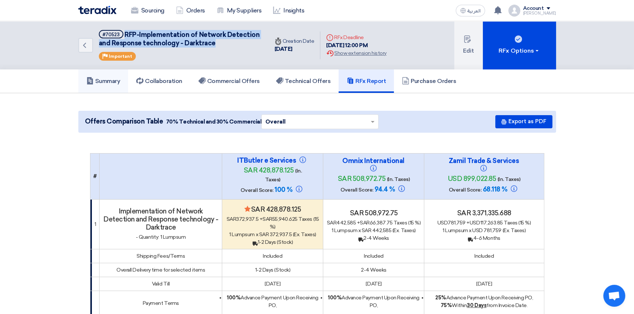
click at [93, 81] on icon at bounding box center [89, 80] width 7 height 7
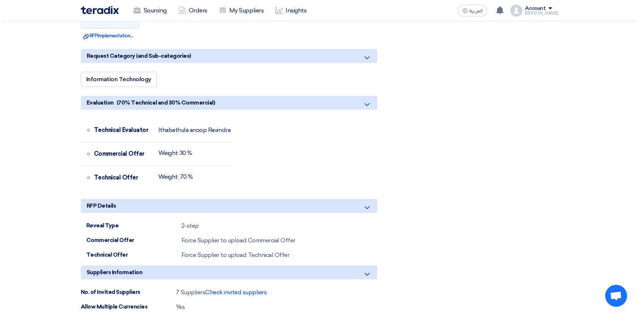
scroll to position [432, 0]
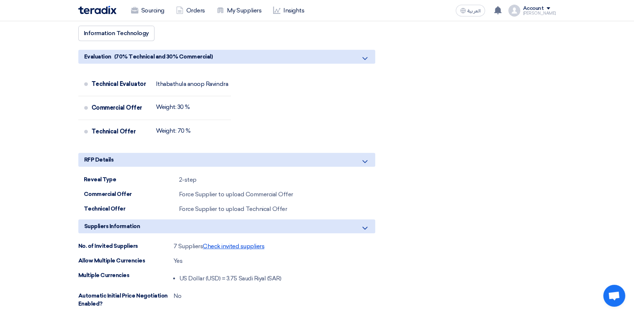
click at [229, 244] on span "Check invited suppliers" at bounding box center [233, 246] width 61 height 7
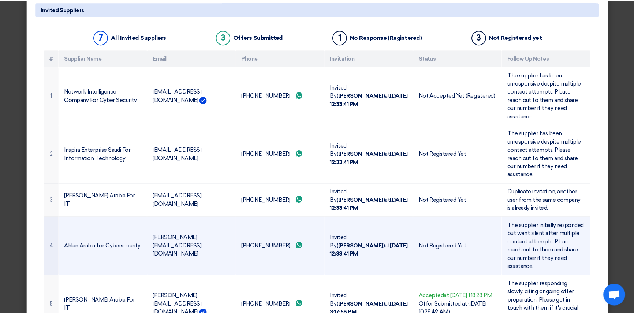
scroll to position [0, 0]
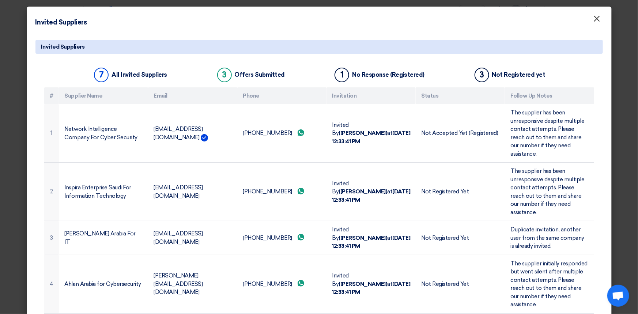
click at [594, 19] on span "×" at bounding box center [597, 20] width 7 height 15
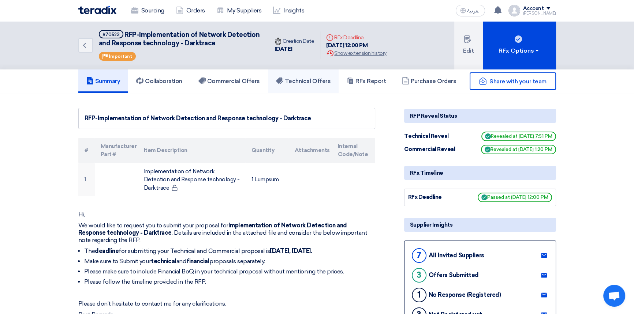
click at [304, 83] on h5 "Technical Offers" at bounding box center [303, 81] width 55 height 7
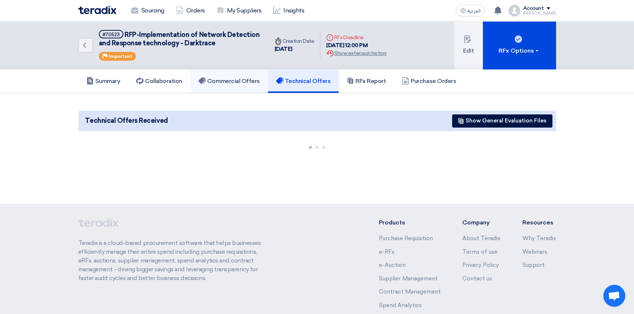
click at [218, 80] on h5 "Commercial Offers" at bounding box center [228, 81] width 61 height 7
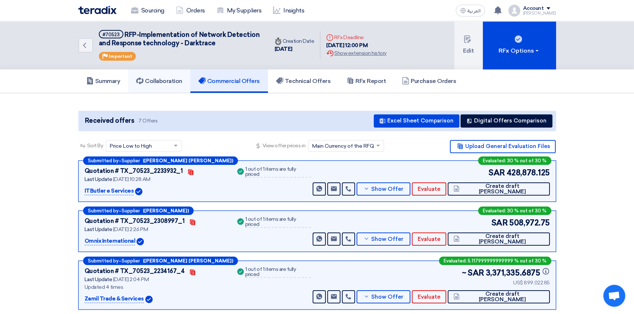
drag, startPoint x: 165, startPoint y: 81, endPoint x: 169, endPoint y: 81, distance: 4.0
click at [165, 81] on h5 "Collaboration" at bounding box center [159, 81] width 46 height 7
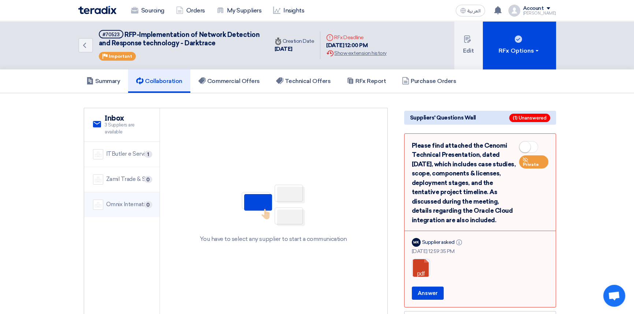
click at [127, 205] on div "Omnix International" at bounding box center [128, 205] width 45 height 8
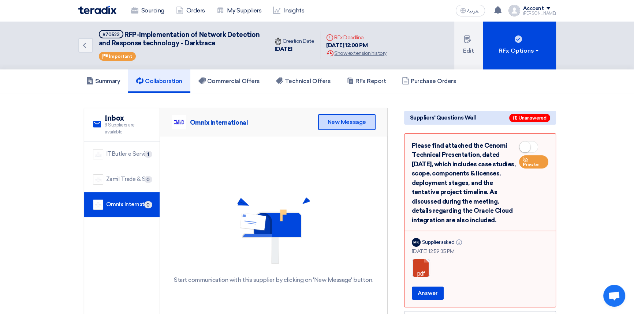
click at [335, 123] on div "New Message" at bounding box center [346, 122] width 57 height 16
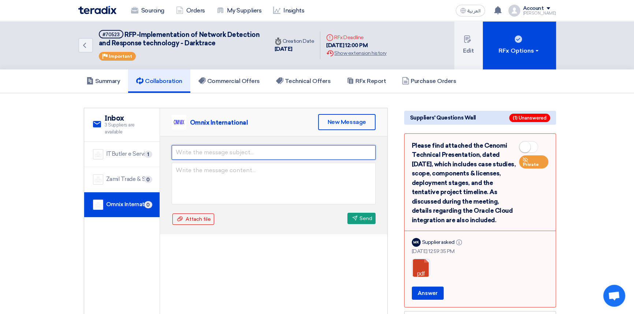
click at [192, 150] on input "text" at bounding box center [274, 152] width 204 height 15
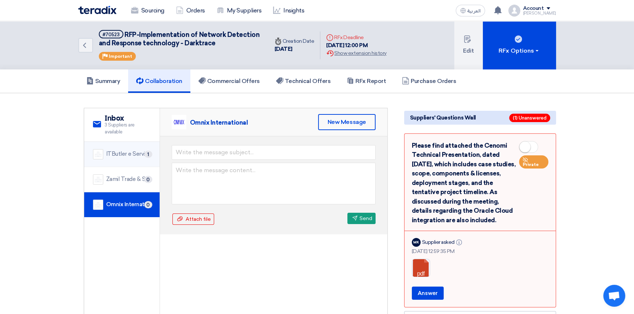
click at [136, 155] on div "ITButler e Services" at bounding box center [128, 154] width 45 height 8
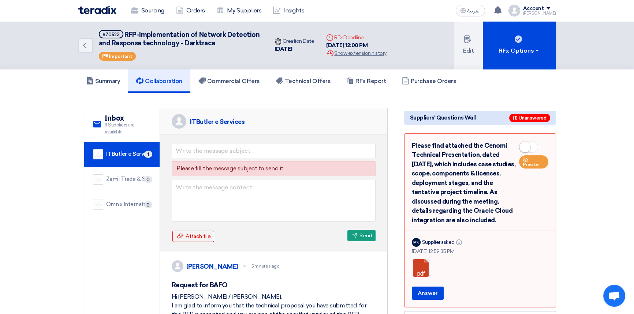
click at [126, 209] on div "Omnix International 0" at bounding box center [122, 205] width 58 height 10
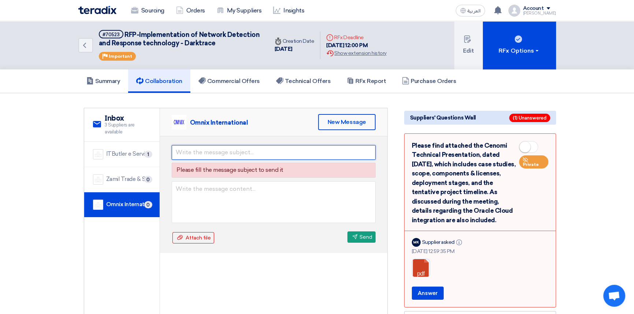
click at [191, 153] on input "text" at bounding box center [274, 152] width 204 height 15
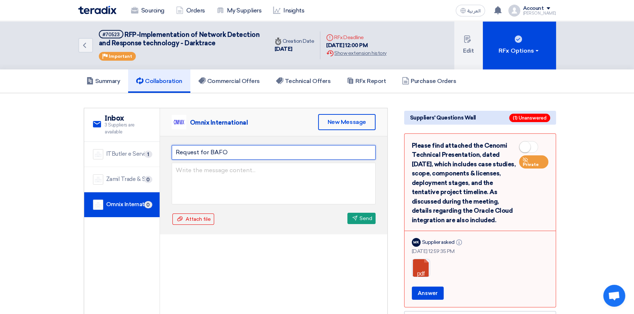
type input "Request for BAFO"
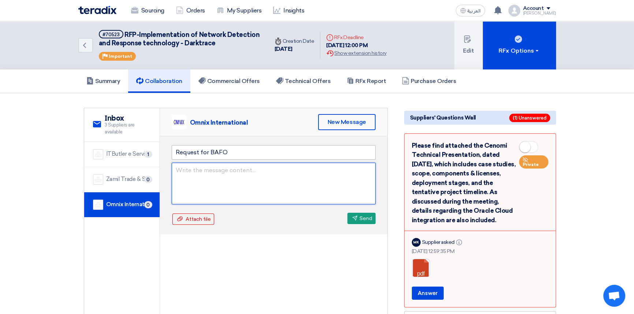
paste textarea "Dear [PERSON_NAME], I am glad to inform you that the technical proposal you hav…"
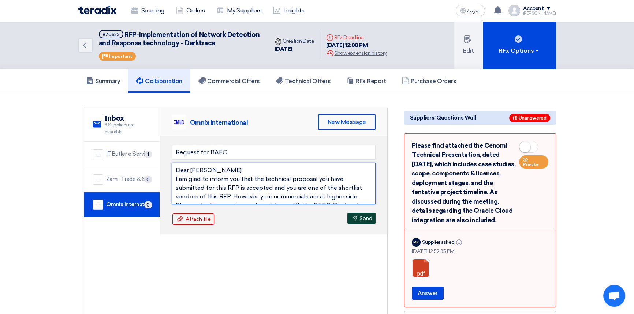
type textarea "Dear [PERSON_NAME], I am glad to inform you that the technical proposal you hav…"
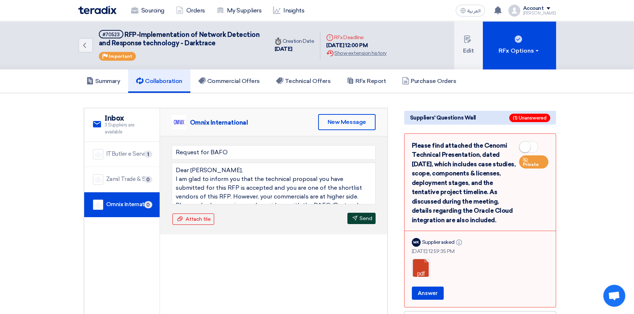
click at [356, 219] on icon "Send" at bounding box center [354, 218] width 5 height 5
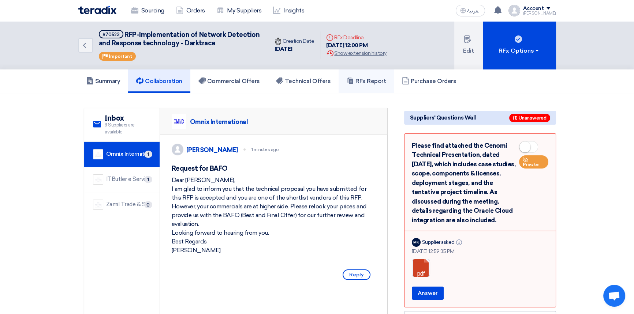
click at [374, 84] on link "RFx Report" at bounding box center [365, 81] width 55 height 23
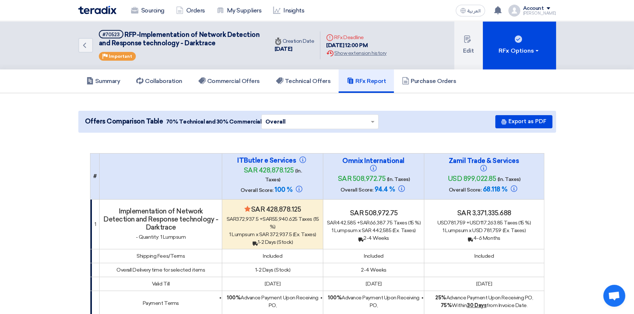
click at [104, 9] on img at bounding box center [97, 10] width 38 height 8
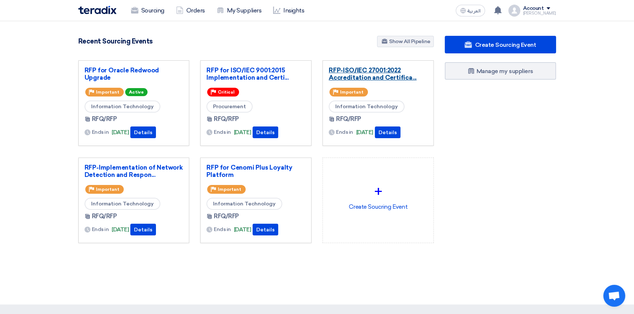
click at [362, 73] on link "RFP-ISO/IEC 27001:2022 Accreditation and Certifica..." at bounding box center [378, 74] width 99 height 15
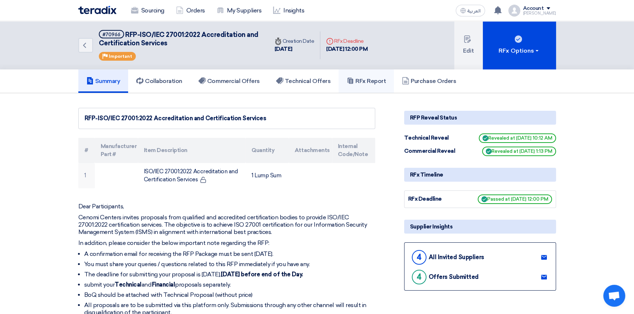
click at [365, 80] on h5 "RFx Report" at bounding box center [366, 81] width 39 height 7
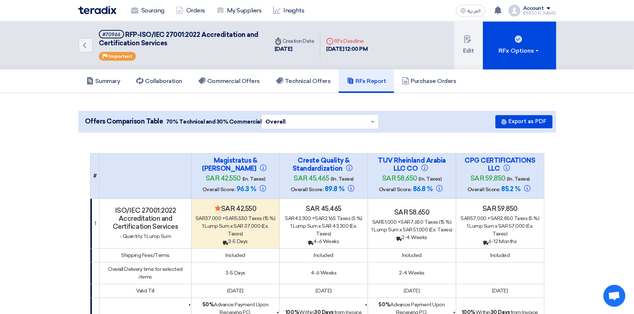
click at [85, 9] on img at bounding box center [97, 10] width 38 height 8
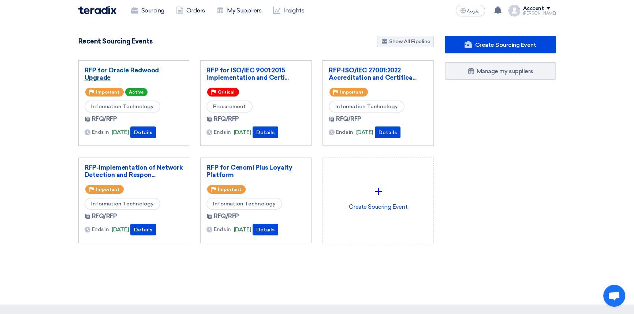
click at [116, 72] on link "RFP for Oracle Redwood Upgrade" at bounding box center [134, 74] width 99 height 15
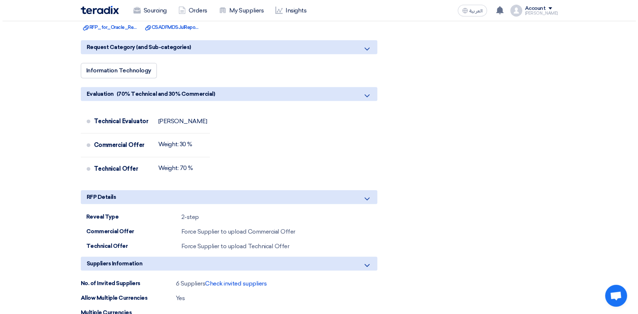
scroll to position [399, 0]
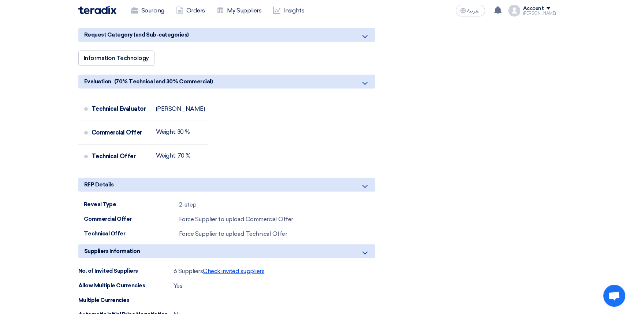
click at [247, 271] on span "Check invited suppliers" at bounding box center [233, 271] width 61 height 7
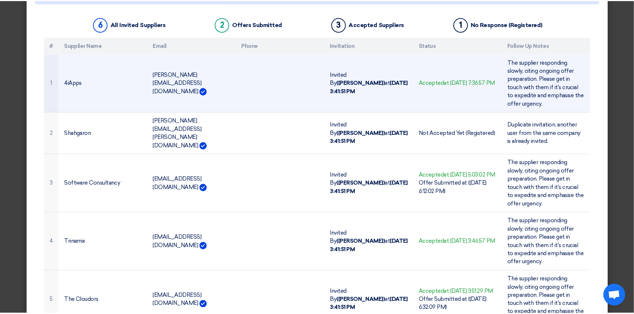
scroll to position [0, 0]
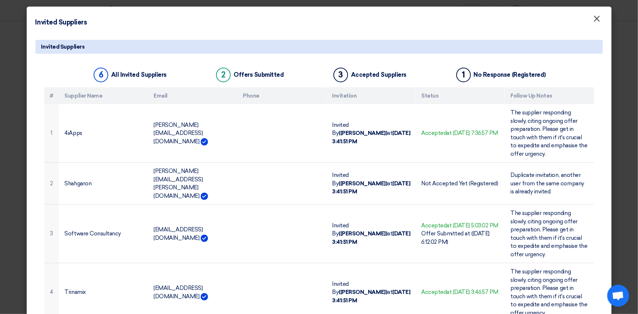
click at [594, 18] on span "×" at bounding box center [597, 20] width 7 height 15
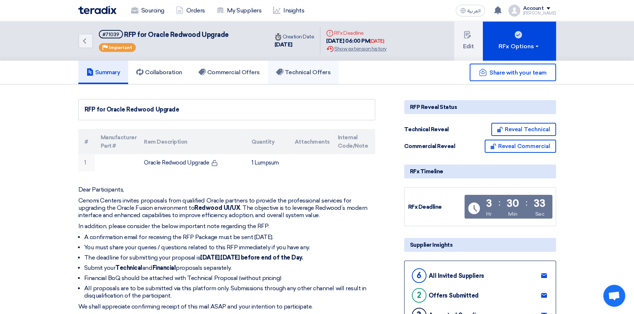
click at [311, 66] on link "Technical Offers" at bounding box center [303, 72] width 71 height 23
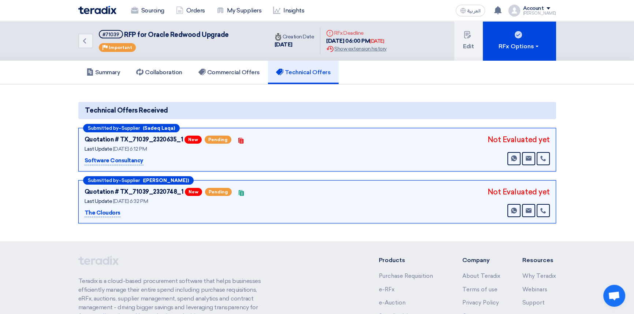
click at [95, 10] on img at bounding box center [97, 10] width 38 height 8
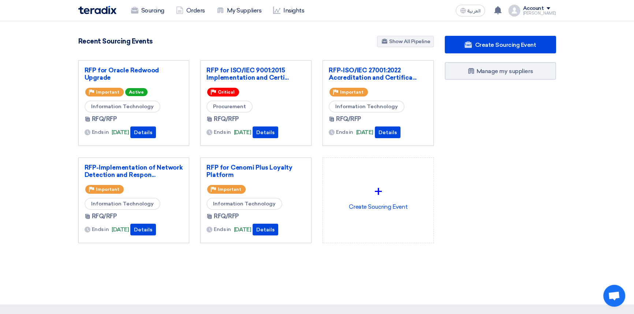
click at [109, 65] on div "RFP for Oracle Redwood Upgrade Priority Important Active Information Technology…" at bounding box center [133, 103] width 111 height 86
click at [106, 68] on link "RFP for Oracle Redwood Upgrade" at bounding box center [134, 74] width 99 height 15
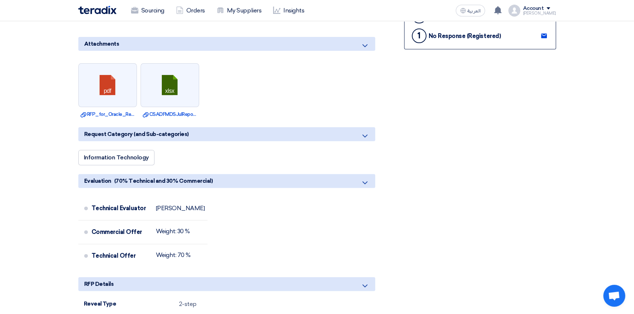
scroll to position [66, 0]
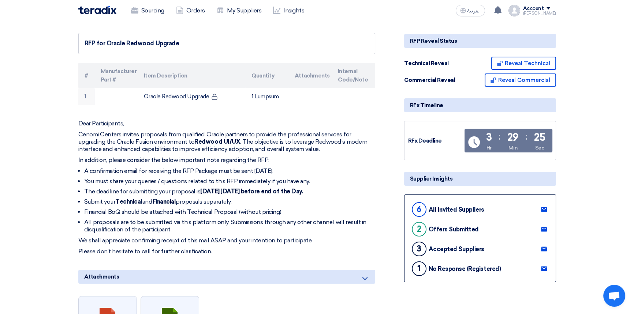
click at [544, 208] on icon at bounding box center [544, 210] width 6 height 6
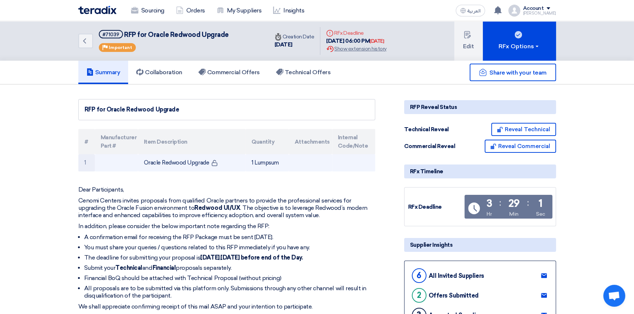
scroll to position [0, 0]
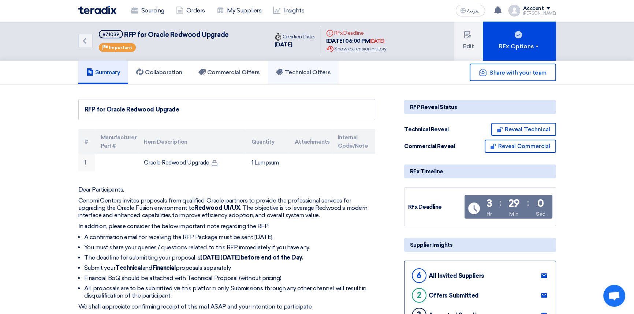
click at [306, 75] on h5 "Technical Offers" at bounding box center [303, 72] width 55 height 7
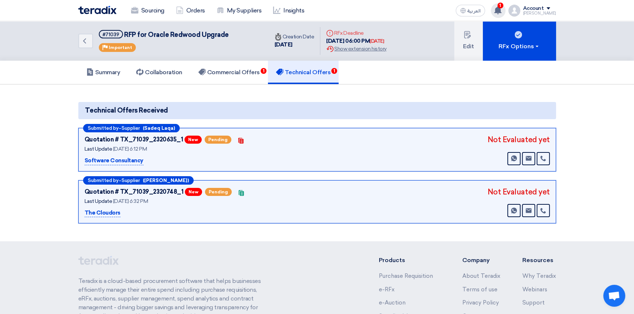
click at [502, 6] on icon at bounding box center [498, 10] width 8 height 8
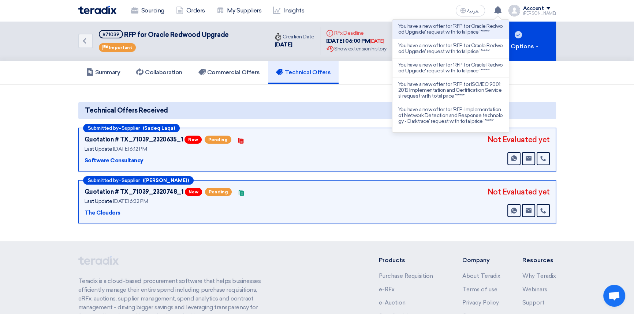
click at [445, 32] on p "You have a new offer for 'RFP for Oracle Redwood Upgrade' request with total pr…" at bounding box center [450, 29] width 105 height 12
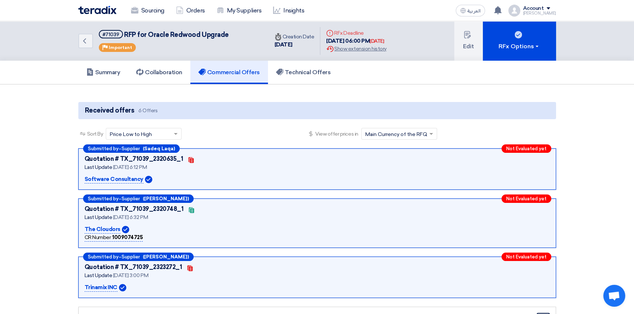
click at [589, 172] on section "Received offers 6 Offers Sort By Sort by × Price Low to High × View offer price…" at bounding box center [317, 252] width 634 height 335
